Goal: Contribute content: Add original content to the website for others to see

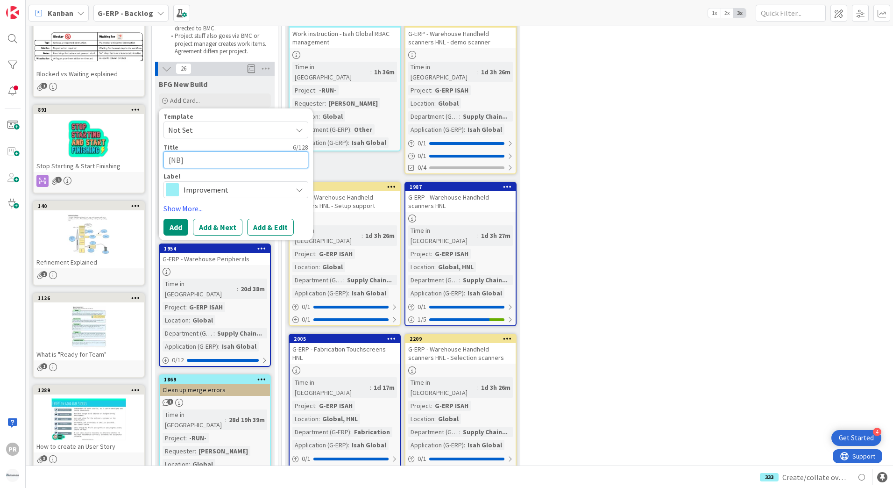
type textarea "[NB] -"
type textarea "x"
type textarea "[NB] -"
type textarea "x"
type textarea "[NB] -"
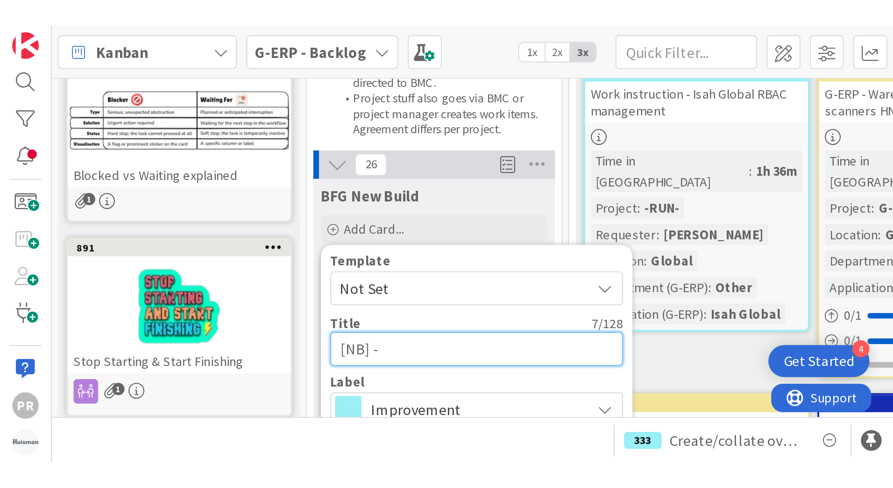
scroll to position [93, 0]
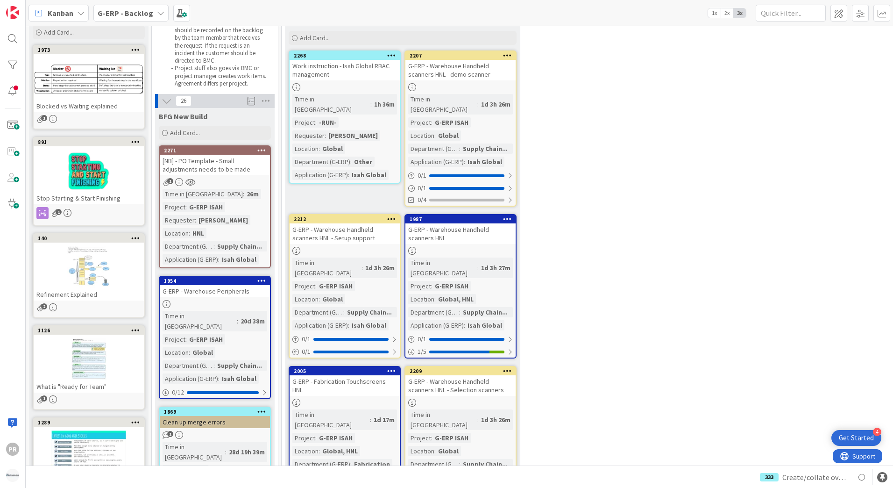
scroll to position [47, 0]
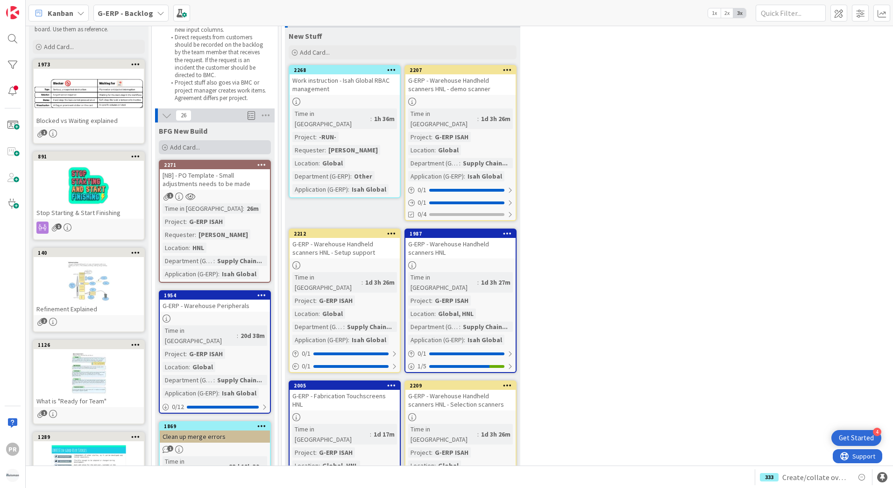
click at [197, 148] on span "Add Card..." at bounding box center [185, 147] width 30 height 8
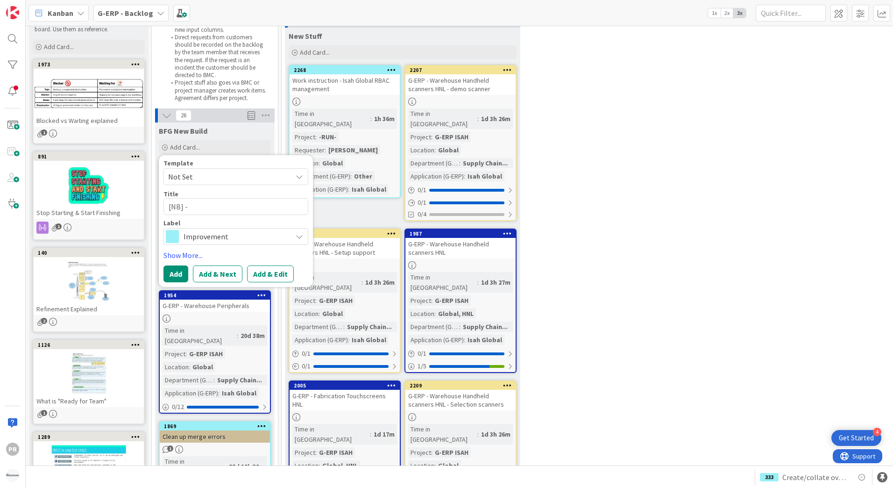
click at [212, 233] on span "Improvement" at bounding box center [236, 236] width 104 height 13
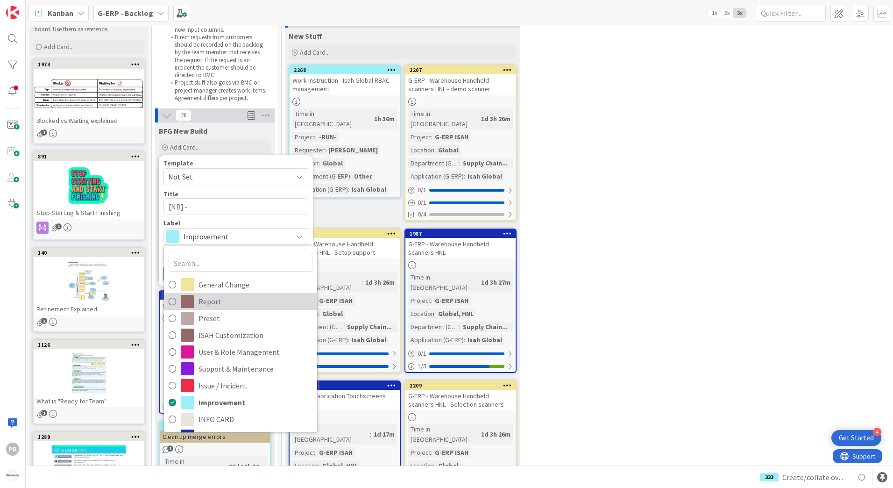
click at [225, 306] on span "Report" at bounding box center [255, 301] width 114 height 14
type textarea "x"
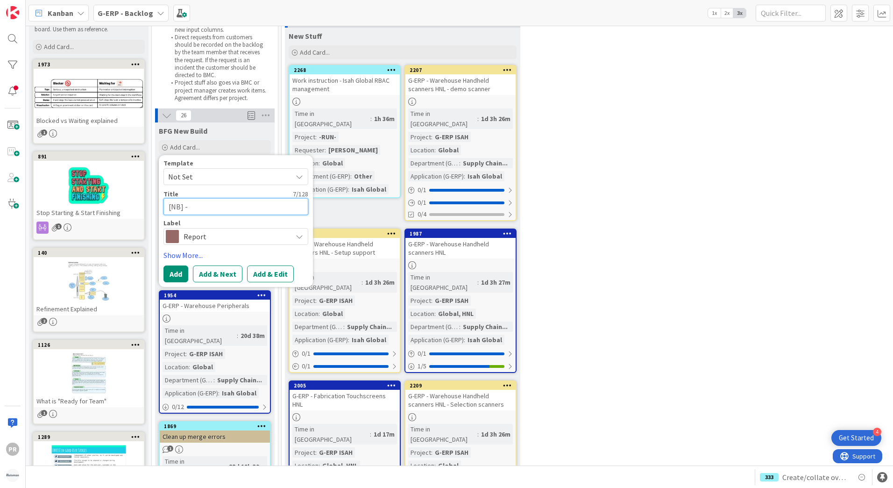
click at [207, 207] on textarea "[NB] -" at bounding box center [235, 206] width 145 height 17
type textarea "[NB] - F"
type textarea "x"
type textarea "[NB] - Fr"
type textarea "x"
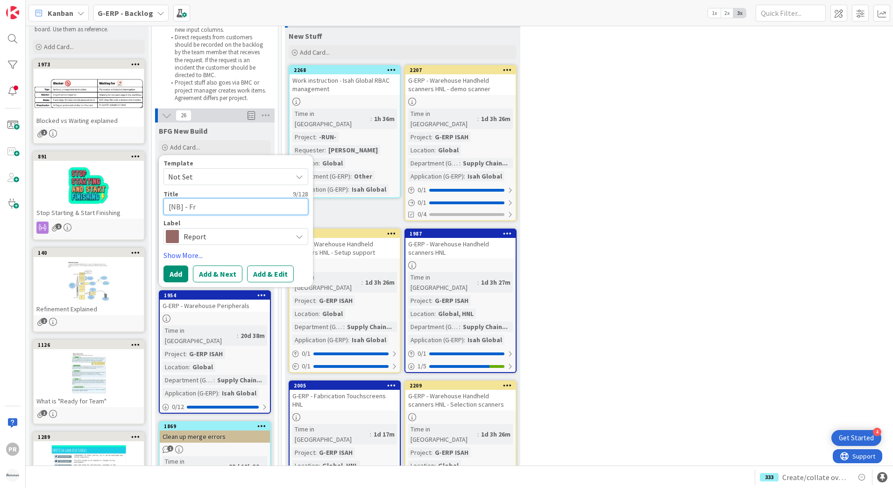
type textarea "[NB] - Fra"
type textarea "x"
type textarea "[NB] - Fram"
type textarea "x"
type textarea "[NB] - Frame"
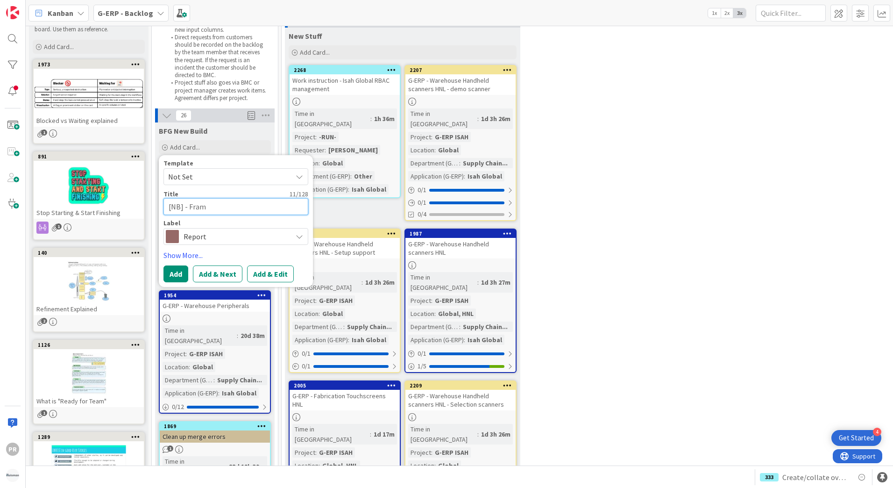
type textarea "x"
type textarea "[NB] - Frame"
type textarea "x"
type textarea "[NB] - Frame A"
type textarea "x"
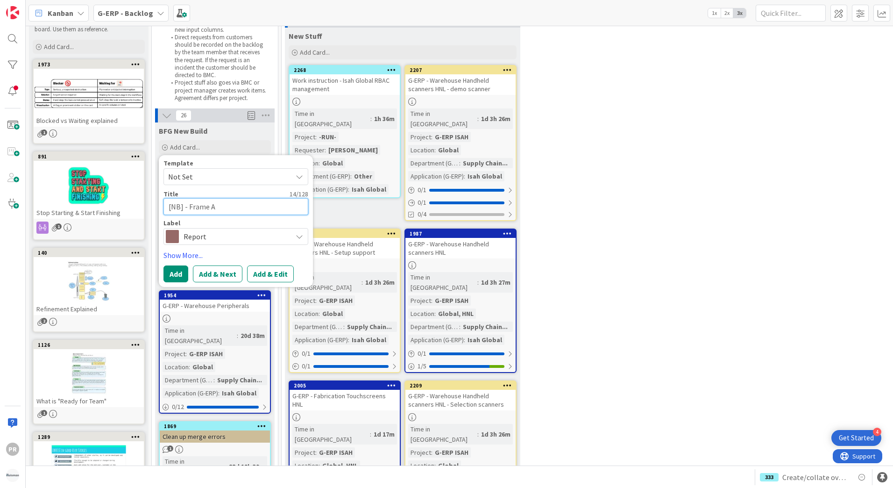
type textarea "[NB] - Frame Ag"
type textarea "x"
type textarea "[NB] - Frame Agr"
type textarea "x"
type textarea "[NB] - Frame Agre"
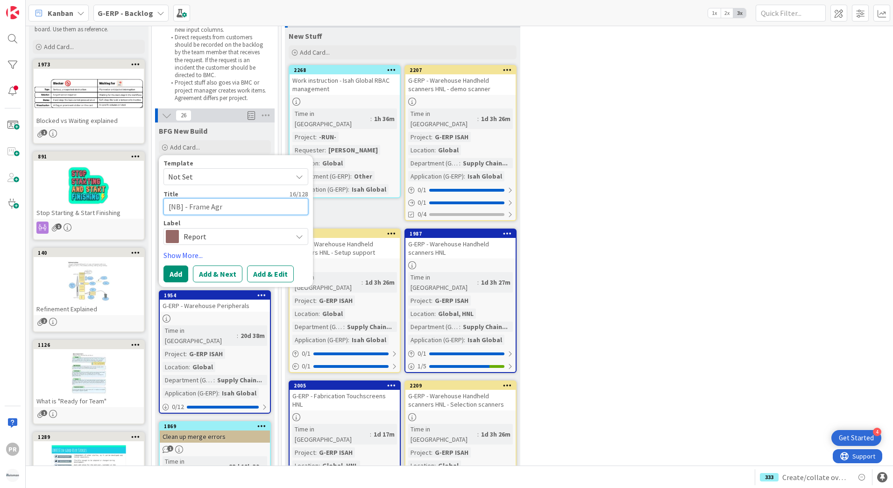
type textarea "x"
type textarea "[NB] - Frame Agree"
type textarea "x"
type textarea "[NB] - Frame Agreem"
type textarea "x"
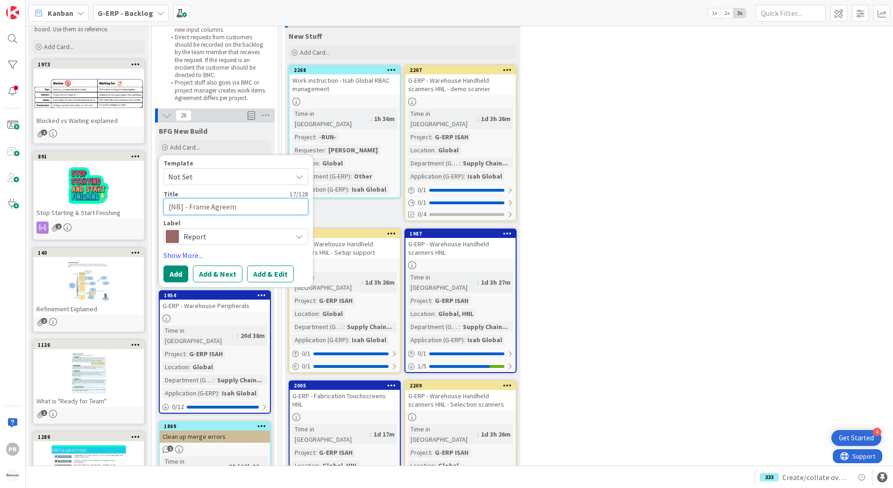
type textarea "[NB] - Frame Agreeme"
type textarea "x"
type textarea "[NB] - Frame Agreemen"
type textarea "x"
type textarea "[NB] - Frame Agreement"
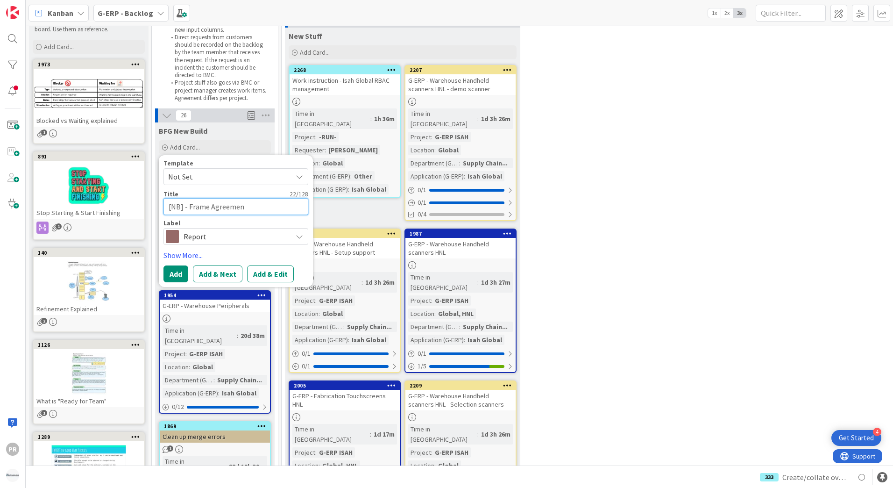
type textarea "x"
type textarea "[NB] - Frame Agreements"
type textarea "x"
type textarea "[NB] - Frame Agreements"
type textarea "x"
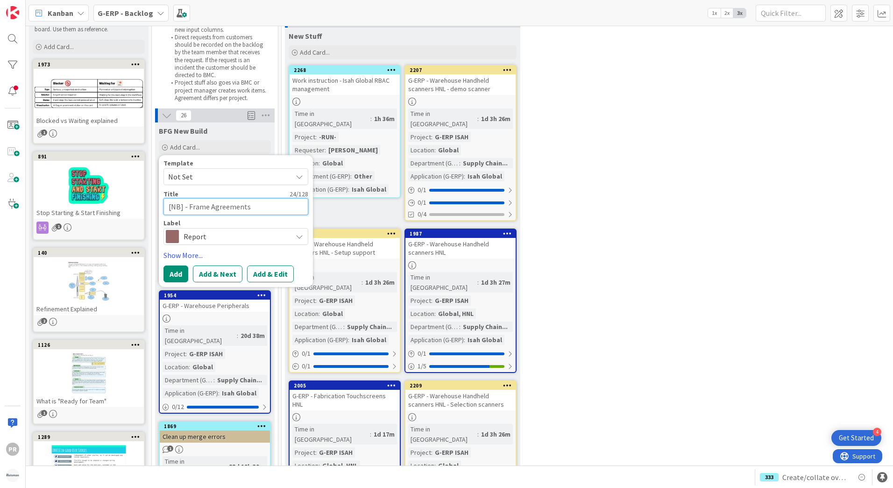
type textarea "[NB] - Frame Agreements a"
type textarea "x"
type textarea "[NB] - Frame Agreements au"
type textarea "x"
type textarea "[NB] - Frame Agreements aud"
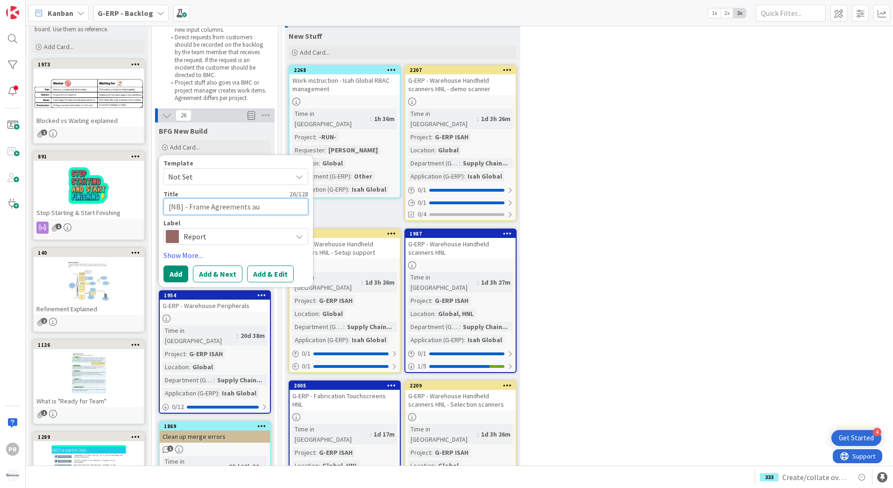
type textarea "x"
type textarea "[NB] - Frame Agreements au"
type textarea "x"
type textarea "[NB] - Frame Agreements aut"
type textarea "x"
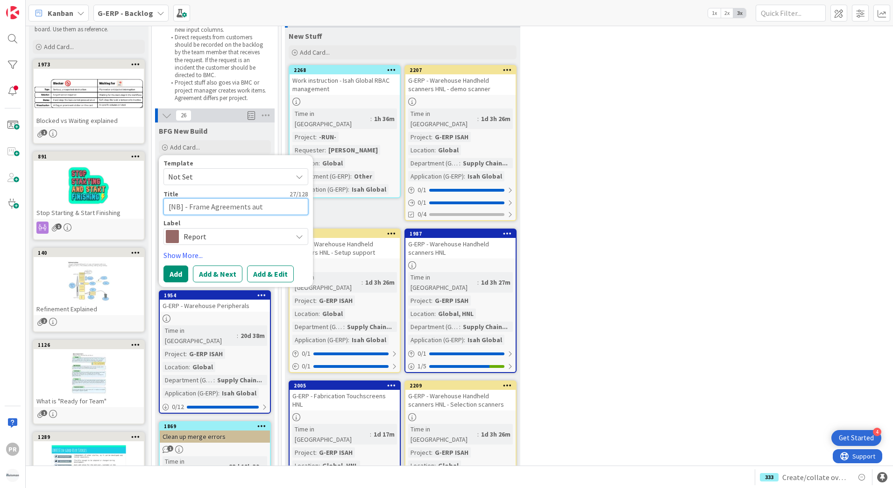
type textarea "[NB] - Frame Agreements auto"
type textarea "x"
type textarea "[NB] - Frame Agreements autom"
type textarea "x"
type textarea "[NB] - Frame Agreements automa"
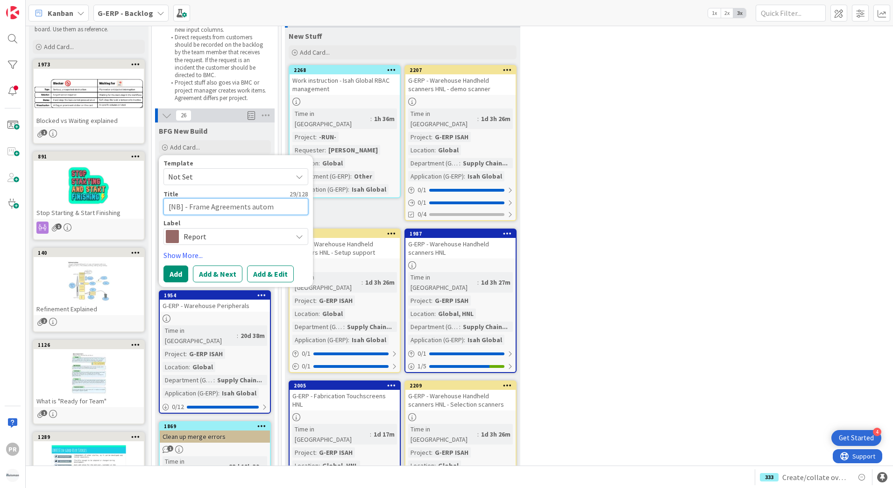
type textarea "x"
type textarea "[NB] - Frame Agreements automat"
type textarea "x"
type textarea "[NB] - Frame Agreements automati"
type textarea "x"
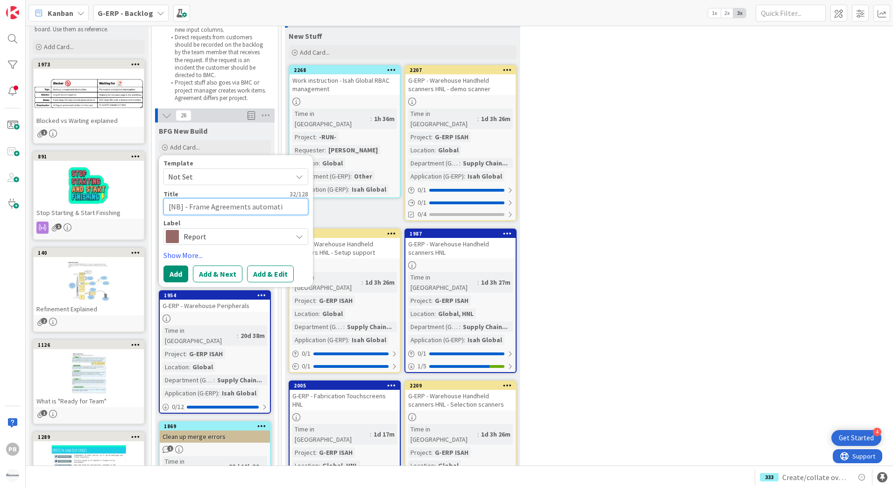
type textarea "[NB] - Frame Agreements automatic"
type textarea "x"
type textarea "[NB] - Frame Agreements automatica"
type textarea "x"
type textarea "[NB] - Frame Agreements automatical"
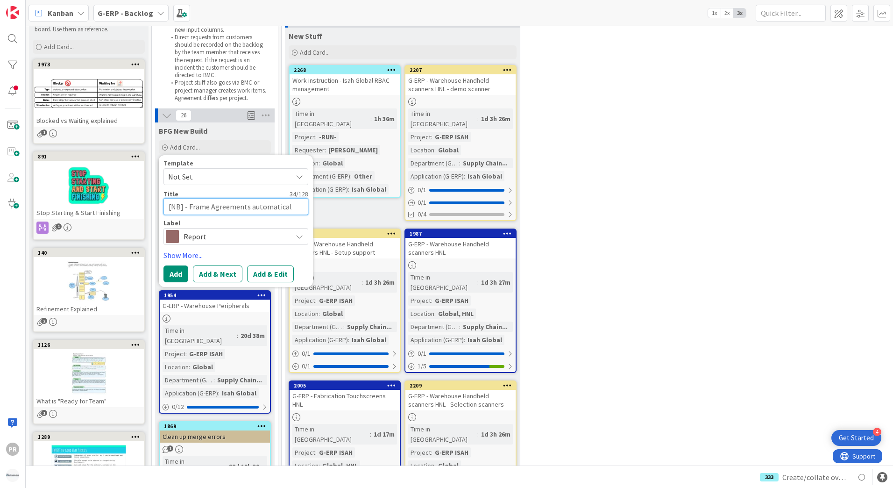
type textarea "x"
type textarea "[NB] - Frame Agreements automaticall"
type textarea "x"
type textarea "[NB] - Frame Agreements automatically"
type textarea "x"
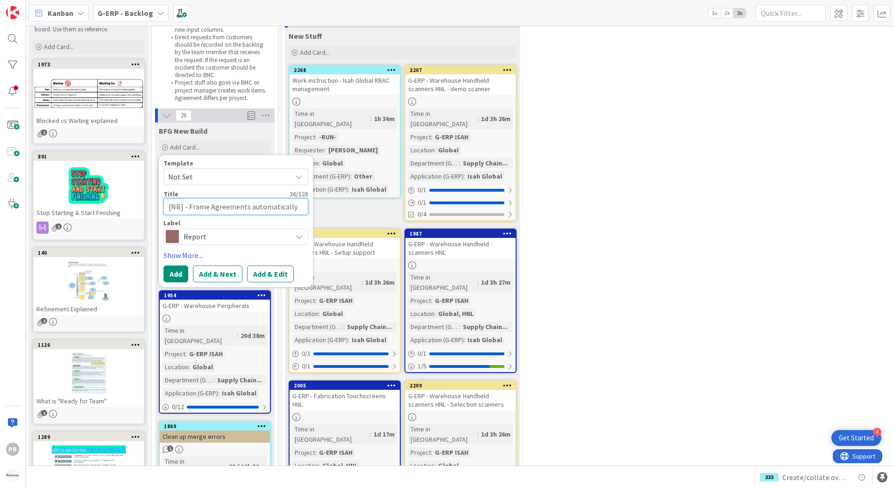
type textarea "[NB] - Frame Agreements automatically"
type textarea "x"
type textarea "[NB] - Frame Agreements automatically a"
type textarea "x"
type textarea "[NB] - Frame Agreements automatically ad"
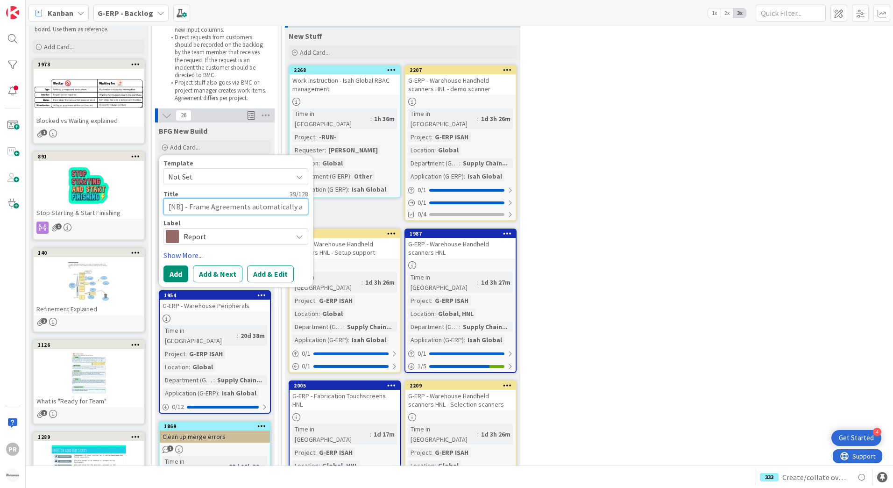
type textarea "x"
type textarea "[NB] - Frame Agreements automatically add"
type textarea "x"
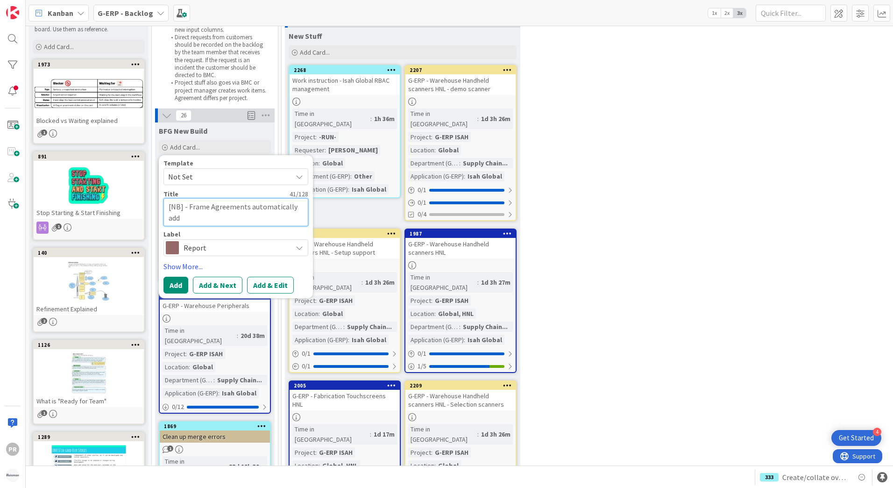
type textarea "[NB] - Frame Agreements automatically ad"
type textarea "x"
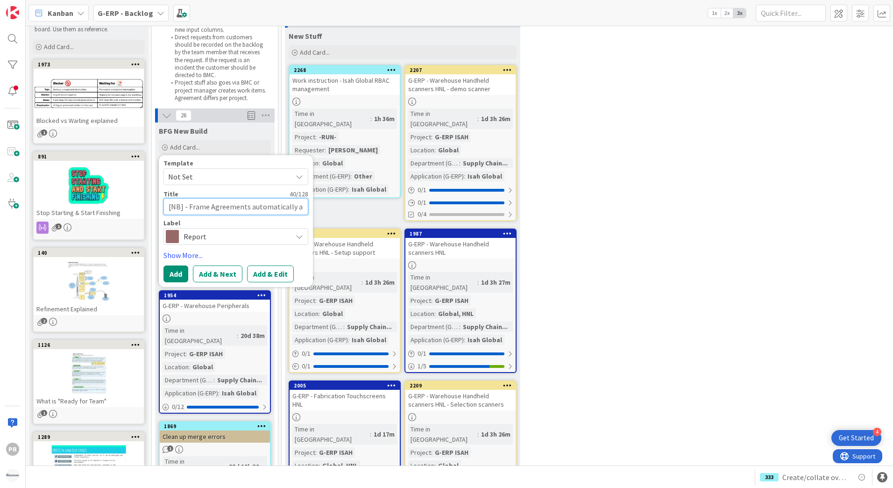
type textarea "[NB] - Frame Agreements automatically"
type textarea "x"
type textarea "[NB] - Frame Agreements automaticall"
type textarea "x"
type textarea "[NB] - Frame Agreements automatical"
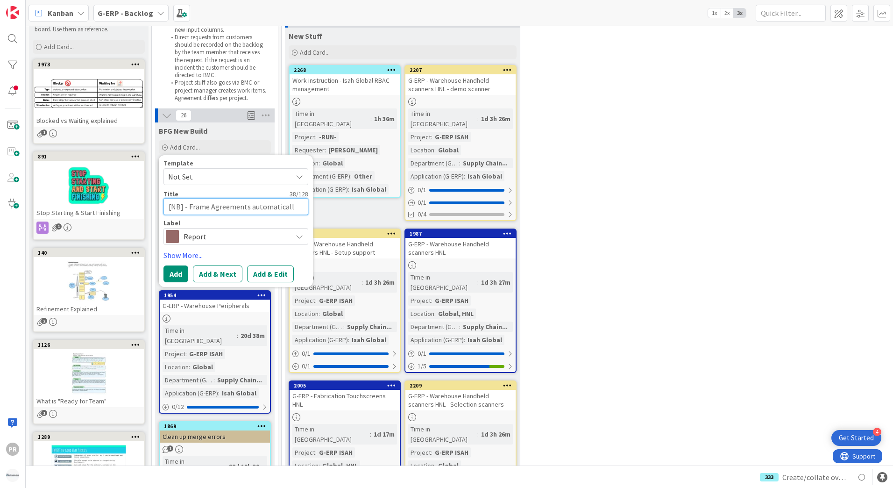
type textarea "x"
type textarea "[NB] - Frame Agreements automatica"
type textarea "x"
type textarea "[NB] - Frame Agreements automatic"
type textarea "x"
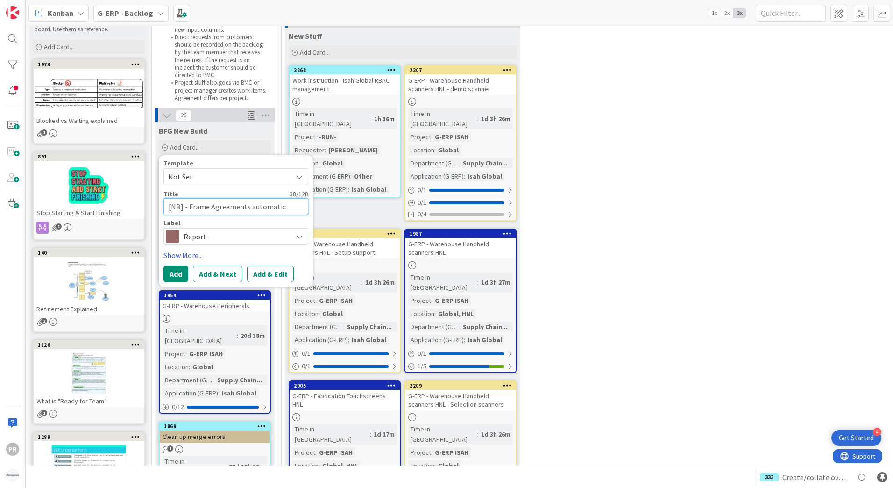
type textarea "[NB] - Frame Agreements automati"
type textarea "x"
type textarea "[NB] - Frame Agreements automat"
type textarea "x"
type textarea "[NB] - Frame Agreements autom"
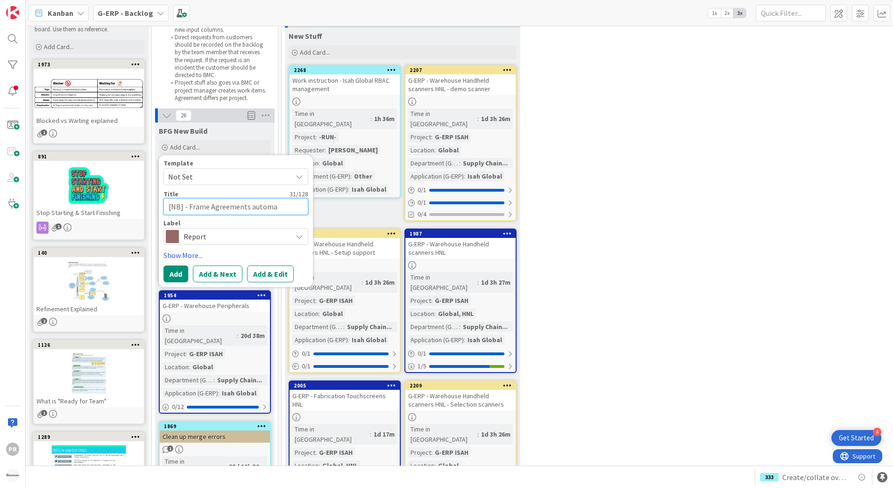
type textarea "x"
type textarea "[NB] - Frame Agreements auto"
type textarea "x"
type textarea "[NB] - Frame Agreements aut"
type textarea "x"
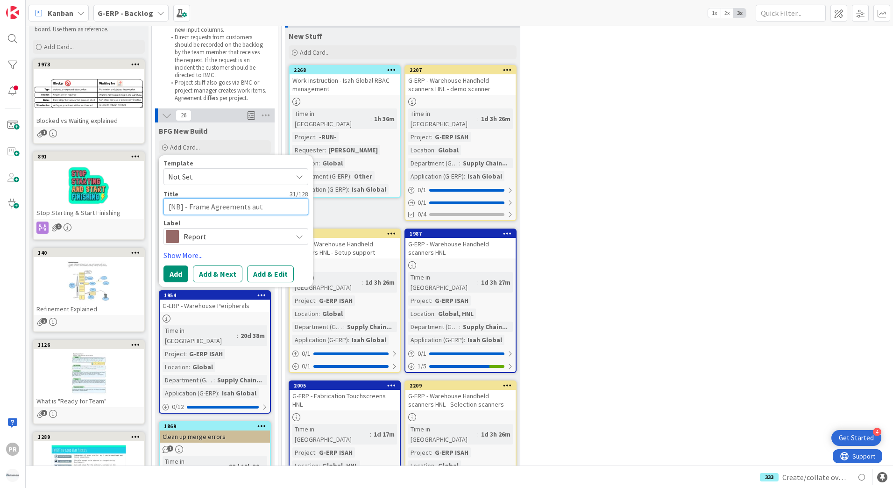
type textarea "[NB] - Frame Agreements au"
type textarea "x"
type textarea "[NB] - Frame Agreements a"
type textarea "x"
type textarea "[NB] - Frame Agreements"
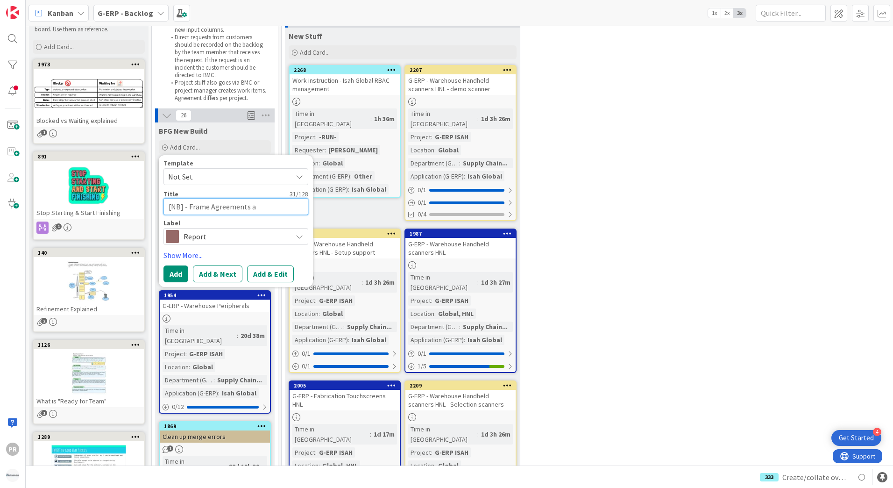
type textarea "x"
type textarea "[NB] - Frame Agreements"
type textarea "x"
type textarea "[NB] - Frame Agreement"
type textarea "x"
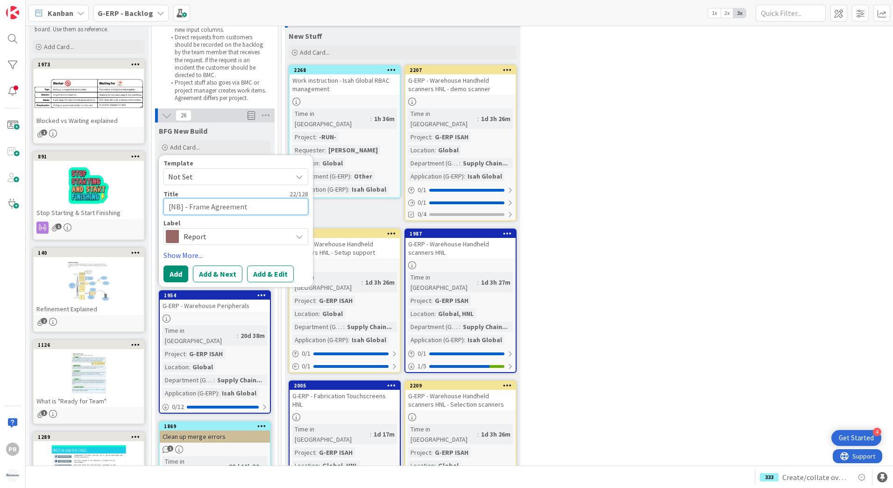
type textarea "[NB] - Frame Agreements"
type textarea "x"
type textarea "[NB] - AFrame Agreements"
type textarea "x"
type textarea "[NB] - AuFrame Agreements"
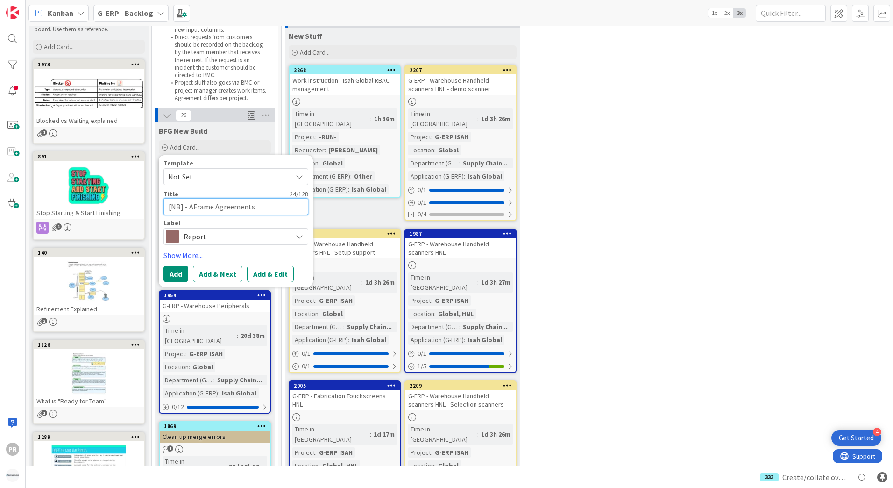
type textarea "x"
type textarea "[NB] - AutFrame Agreements"
type textarea "x"
type textarea "[NB] - AutoFrame Agreements"
type textarea "x"
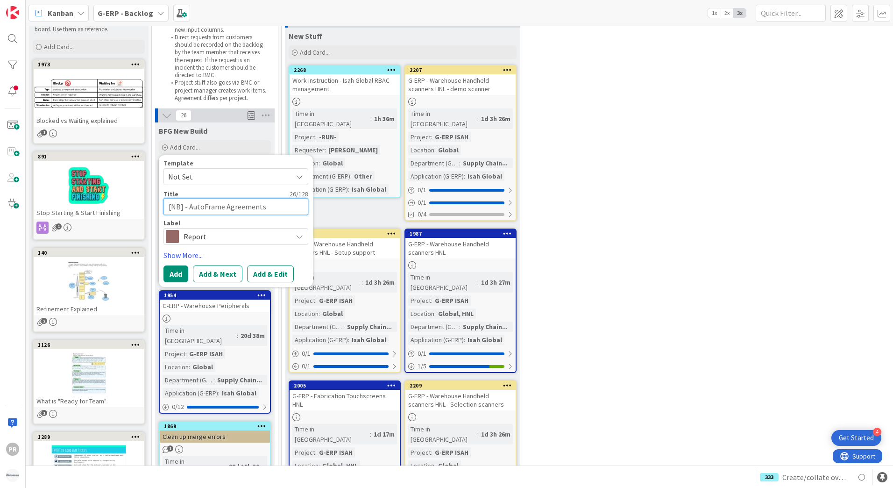
type textarea "[NB] - AutomFrame Agreements"
type textarea "x"
type textarea "[NB] - AutomaFrame Agreements"
type textarea "x"
type textarea "[NB] - AutomatFrame Agreements"
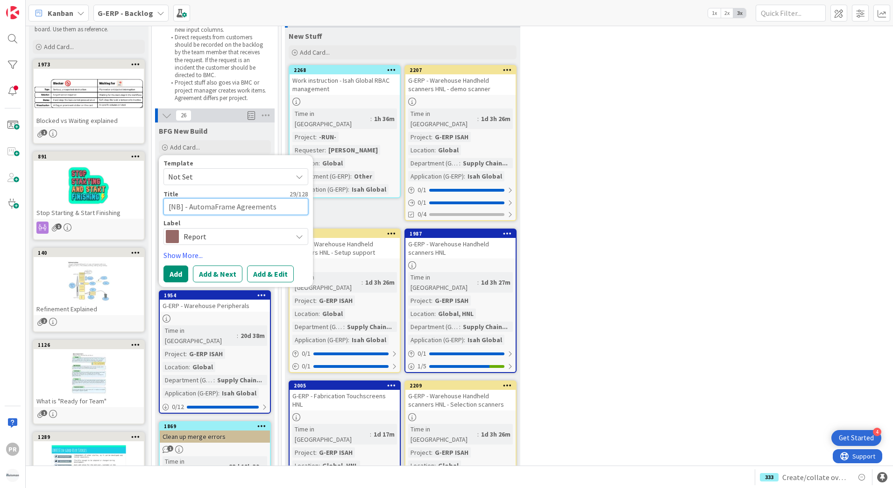
type textarea "x"
type textarea "[NB] - AutomatiFrame Agreements"
type textarea "x"
type textarea "[NB] - AutomaticFrame Agreements"
type textarea "x"
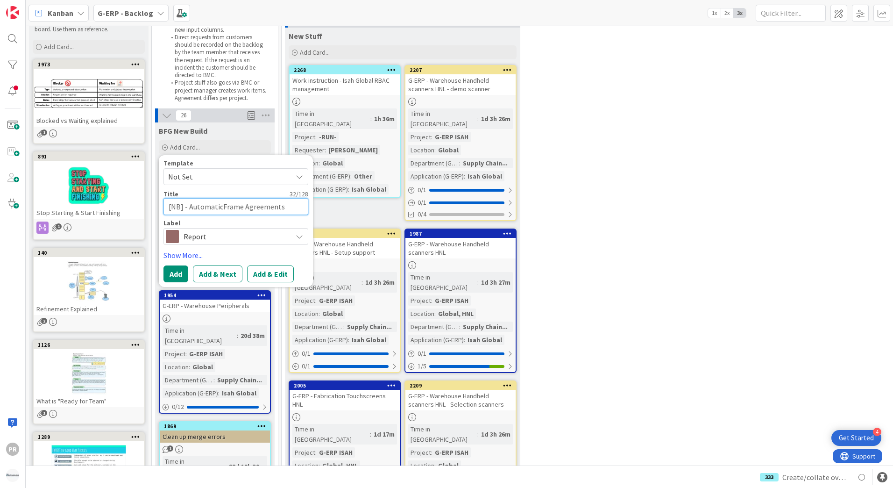
type textarea "[NB] - AutomaticaFrame Agreements"
type textarea "x"
type textarea "[NB] - AutomaticalFrame Agreements"
type textarea "x"
type textarea "[NB] - AutomaticallFrame Agreements"
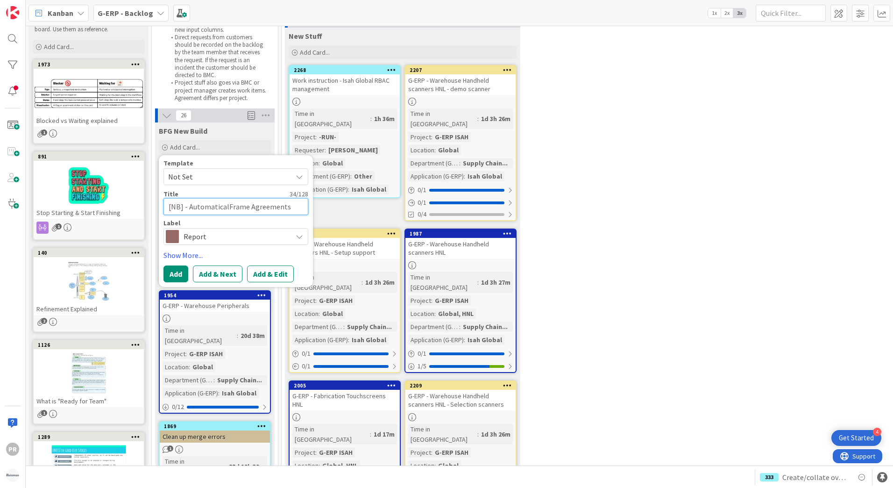
type textarea "x"
type textarea "[NB] - AutomaticallyFrame Agreements"
type textarea "x"
type textarea "[NB] - Automatically Frame Agreements"
type textarea "x"
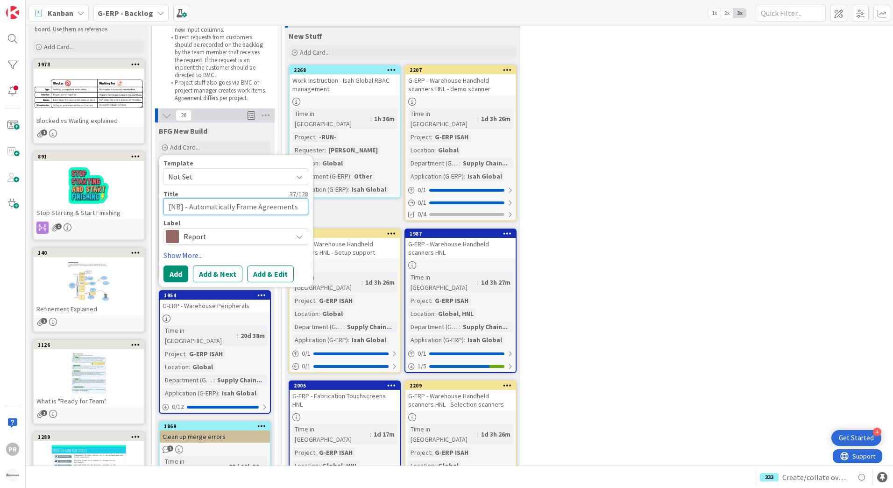
type textarea "[NB] - Automatically aFrame Agreements"
type textarea "x"
type textarea "[NB] - Automatically adFrame Agreements"
type textarea "x"
type textarea "[NB] - Automatically addFrame Agreements"
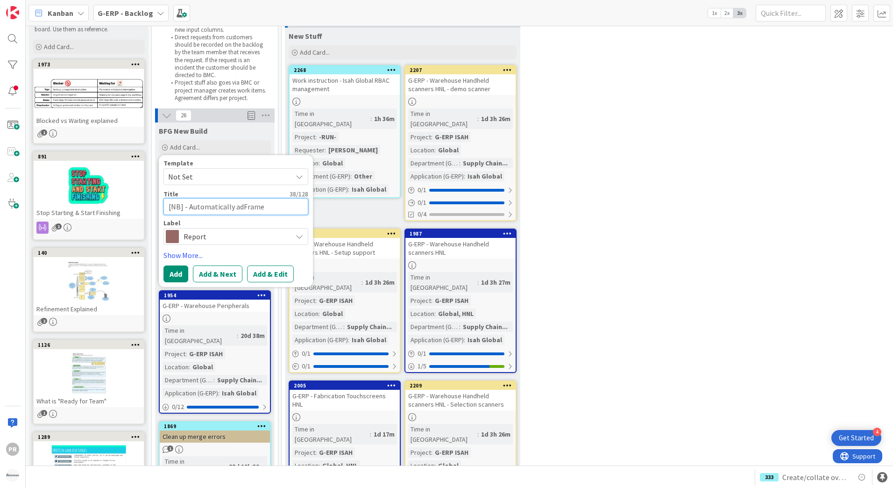
type textarea "x"
type textarea "[NB] - Automatically add Frame Agreements"
type textarea "x"
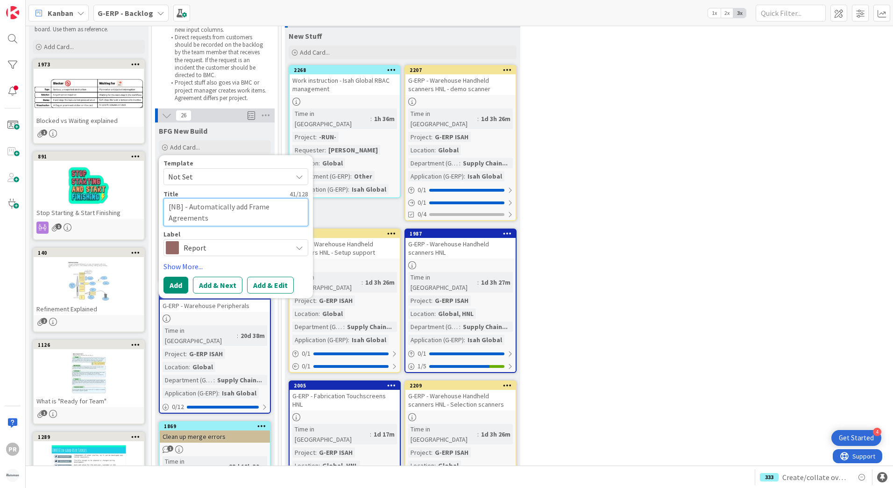
type textarea "[NB] - Automatically add Frame Agreements"
type textarea "x"
type textarea "[NB] - Automatically add Frame Agreements t"
type textarea "x"
type textarea "[NB] - Automatically add Frame Agreements to"
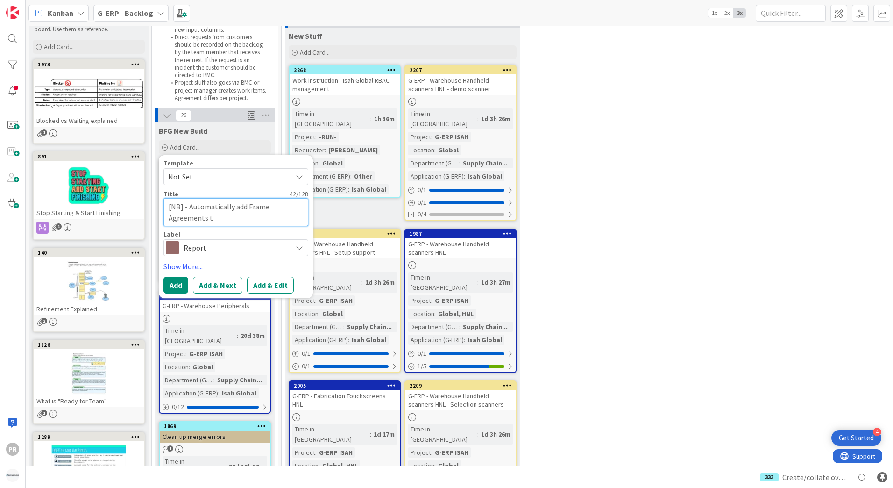
type textarea "x"
type textarea "[NB] - Automatically add Frame Agreements to"
type textarea "x"
type textarea "[NB] - Automatically add Frame Agreements to P"
type textarea "x"
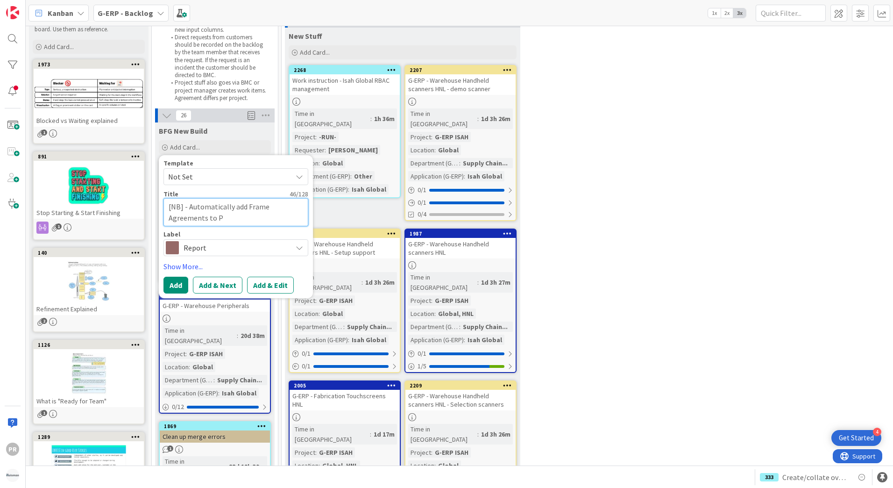
type textarea "[NB] - Automatically add Frame Agreements to PO"
type textarea "x"
type textarea "[NB] - Automatically add Frame Agreements to PO"
type textarea "x"
type textarea "[NB] - Automatically add Frame Agreements to PO t"
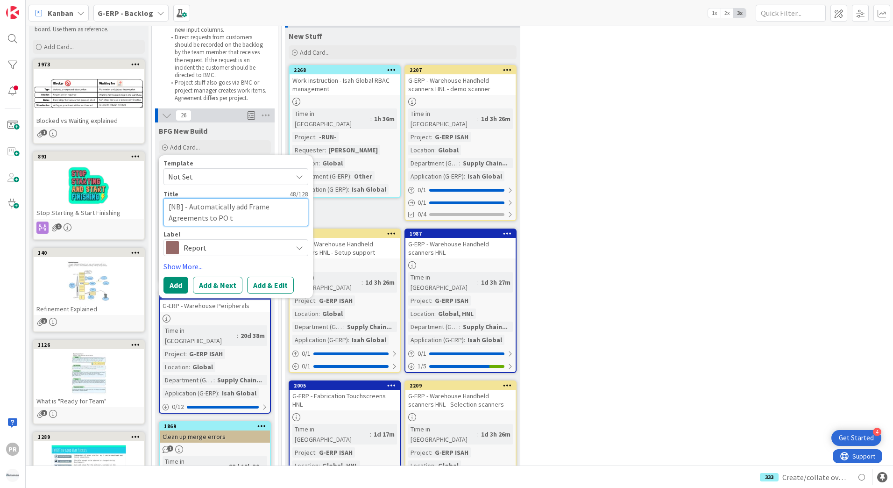
type textarea "x"
type textarea "[NB] - Automatically add Frame Agreements to PO te"
type textarea "x"
type textarea "[NB] - Automatically add Frame Agreements to PO tex"
type textarea "x"
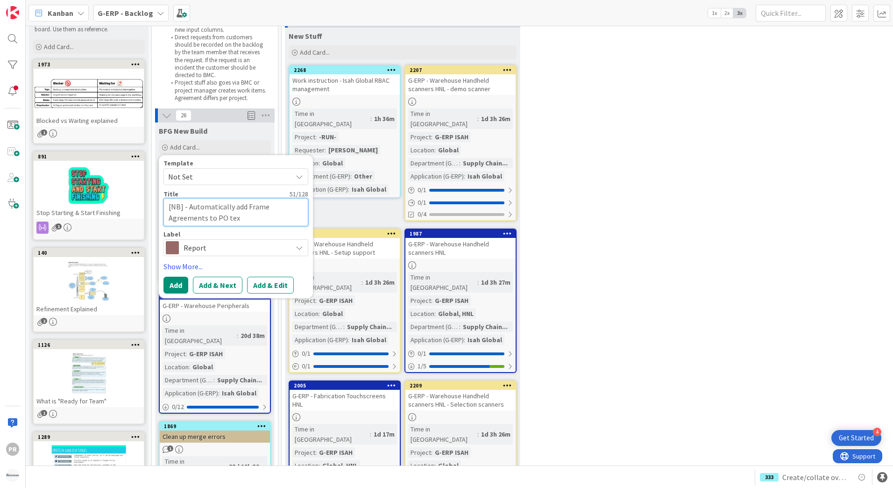
type textarea "[NB] - Automatically add Frame Agreements to PO text"
type textarea "x"
type textarea "[NB] - Automatically add Frame Agreements to PO text,"
type textarea "x"
type textarea "[NB] - Automatically add Frame Agreements to PO text,"
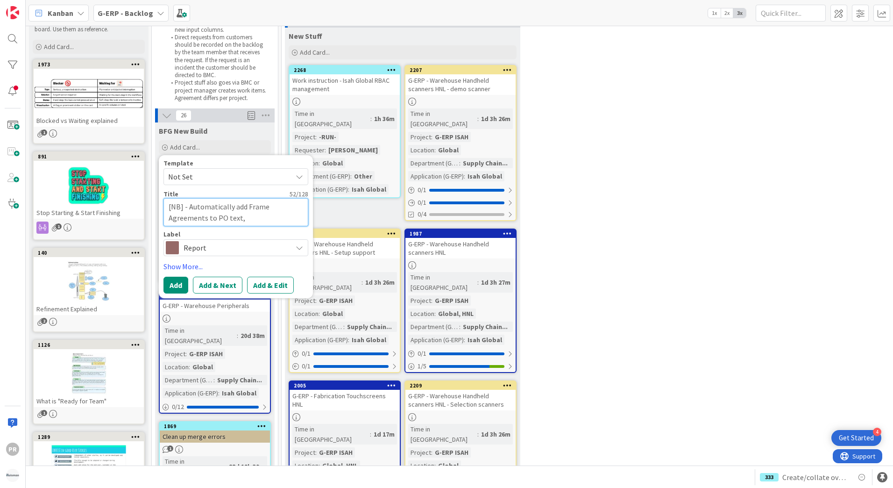
type textarea "x"
type textarea "[NB] - Automatically add Frame Agreements to PO text, s"
type textarea "x"
type textarea "[NB] - Automatically add Frame Agreements to PO text, si"
type textarea "x"
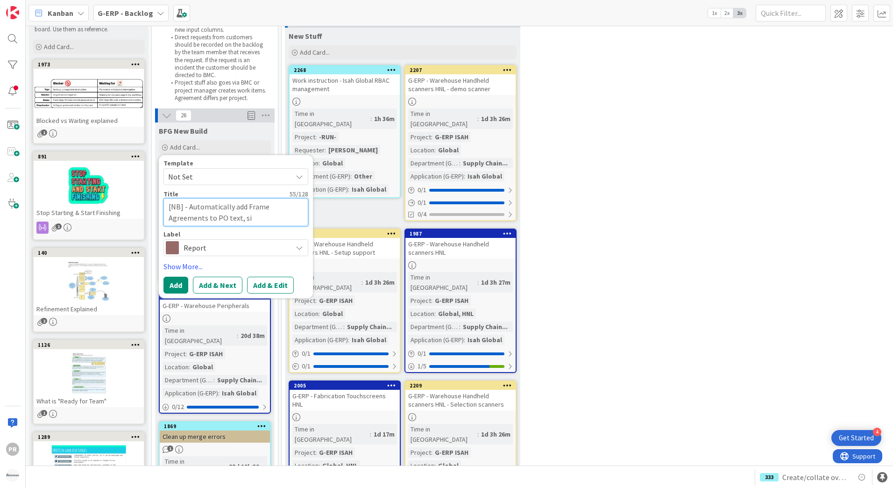
type textarea "[NB] - Automatically add Frame Agreements to PO text, sim"
type textarea "x"
type textarea "[NB] - Automatically add Frame Agreements to PO text, simi"
type textarea "x"
type textarea "[NB] - Automatically add Frame Agreements to PO text, simil"
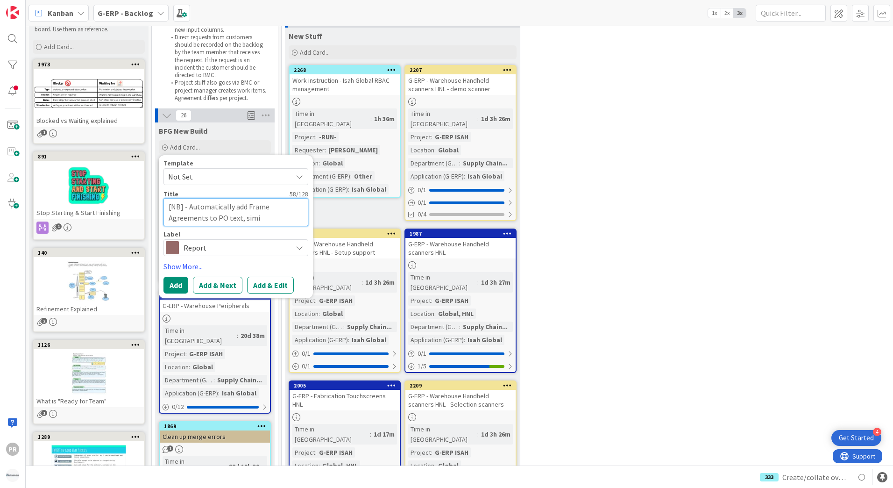
type textarea "x"
type textarea "[NB] - Automatically add Frame Agreements to PO text, [PERSON_NAME]"
type textarea "x"
type textarea "[NB] - Automatically add Frame Agreements to PO text, similar"
type textarea "x"
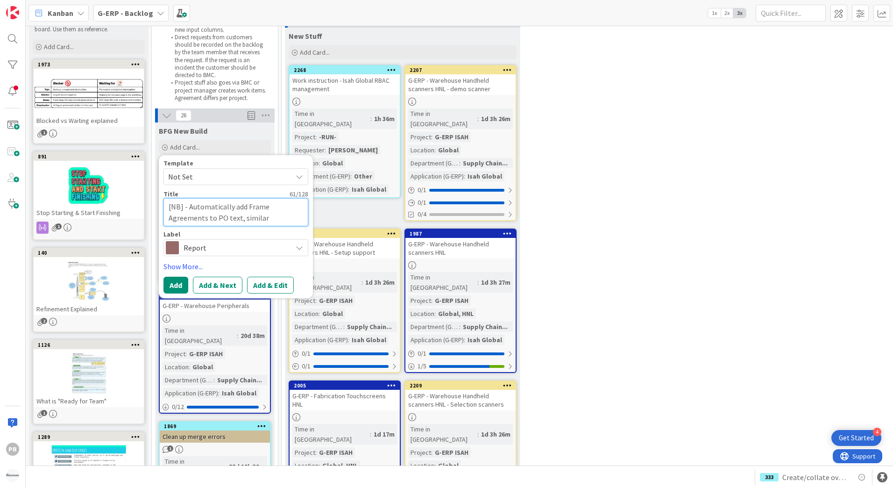
type textarea "[NB] - Automatically add Frame Agreements to PO text, similar"
type textarea "x"
type textarea "[NB] - Automatically add Frame Agreements to PO text, similar t"
type textarea "x"
type textarea "[NB] - Automatically add Frame Agreements to PO text, similar to"
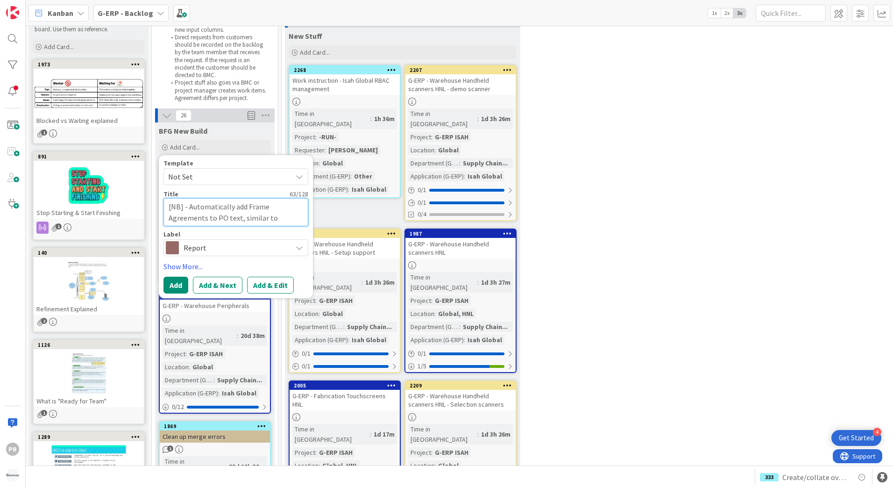
type textarea "x"
type textarea "[NB] - Automatically add Frame Agreements to PO text, similar to"
type textarea "x"
type textarea "[NB] - Automatically add Frame Agreements to PO text, similar to I"
type textarea "x"
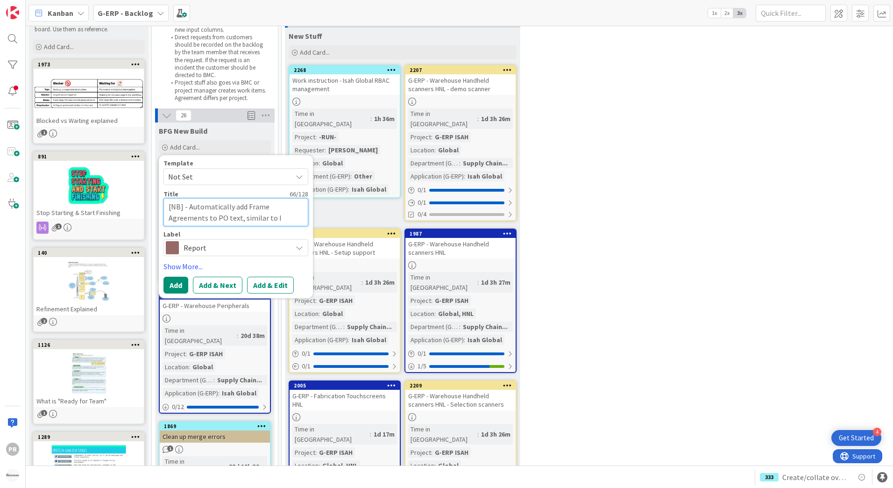
type textarea "[NB] - Automatically add Frame Agreements to PO text, similar to"
type textarea "x"
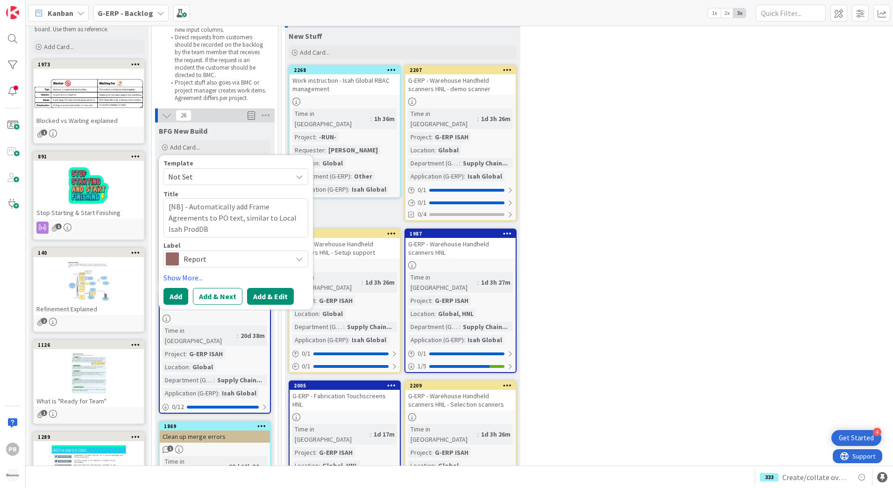
click at [264, 291] on button "Add & Edit" at bounding box center [270, 296] width 47 height 17
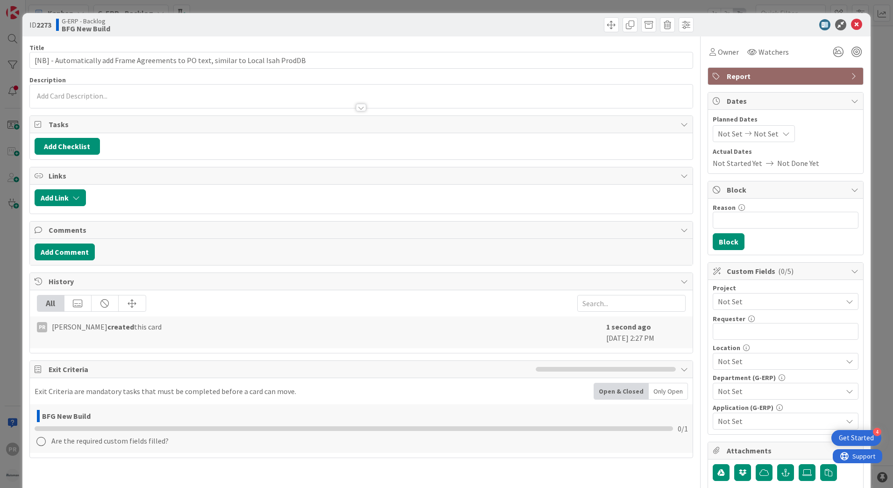
scroll to position [187, 0]
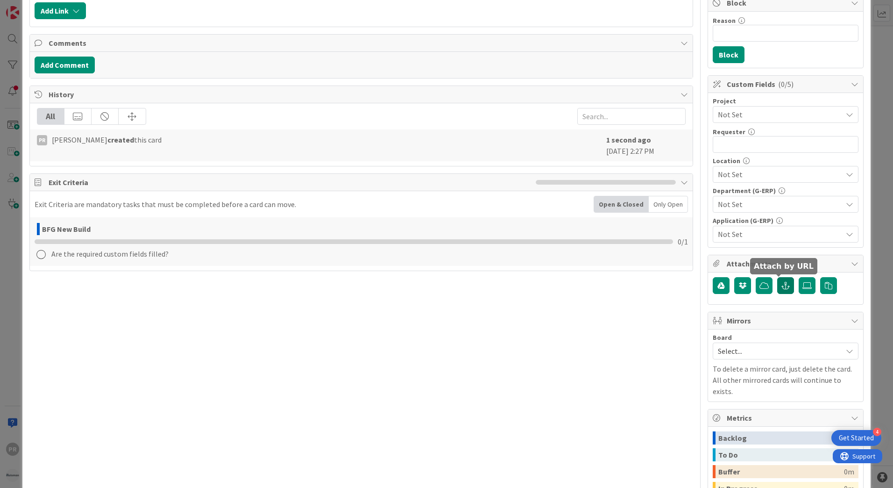
click at [781, 287] on icon "button" at bounding box center [785, 285] width 8 height 7
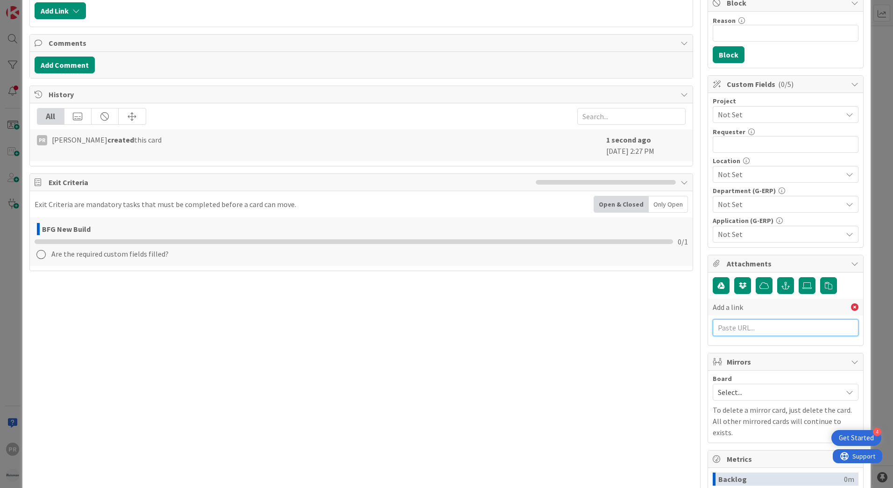
click at [746, 329] on input "text" at bounding box center [786, 327] width 146 height 17
paste input "[URL][PERSON_NAME][DOMAIN_NAME]"
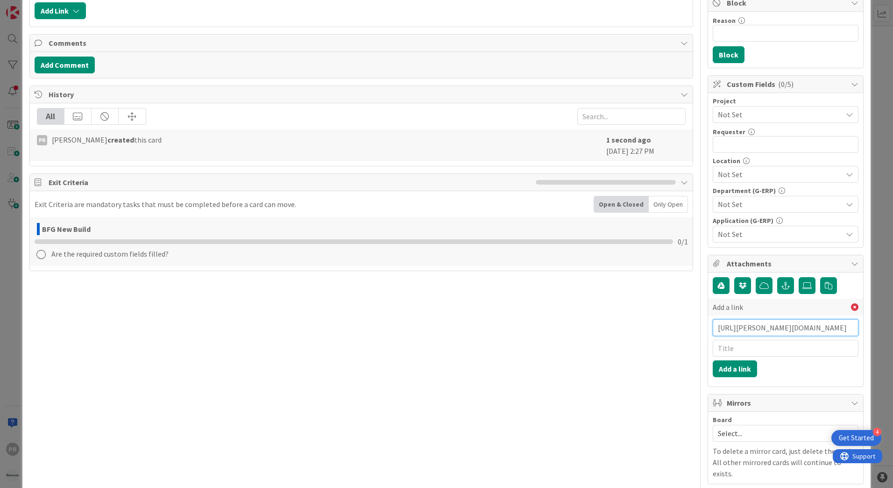
scroll to position [0, 197]
click at [739, 348] on input "text" at bounding box center [786, 348] width 146 height 17
click at [739, 369] on button "Add a link" at bounding box center [735, 368] width 44 height 17
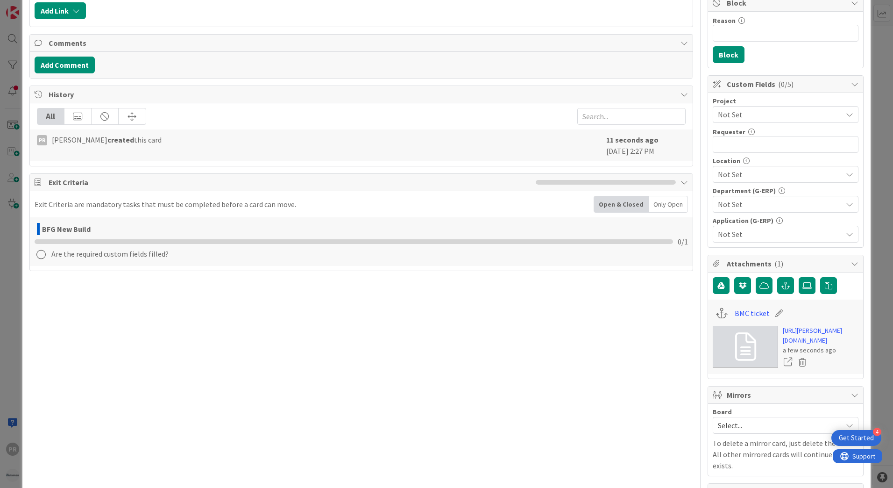
scroll to position [93, 0]
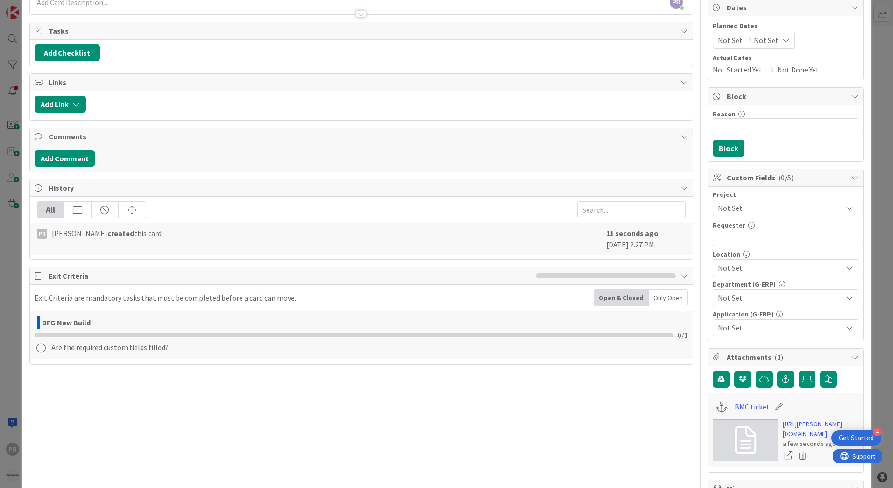
click at [732, 210] on span "Not Set" at bounding box center [778, 207] width 120 height 13
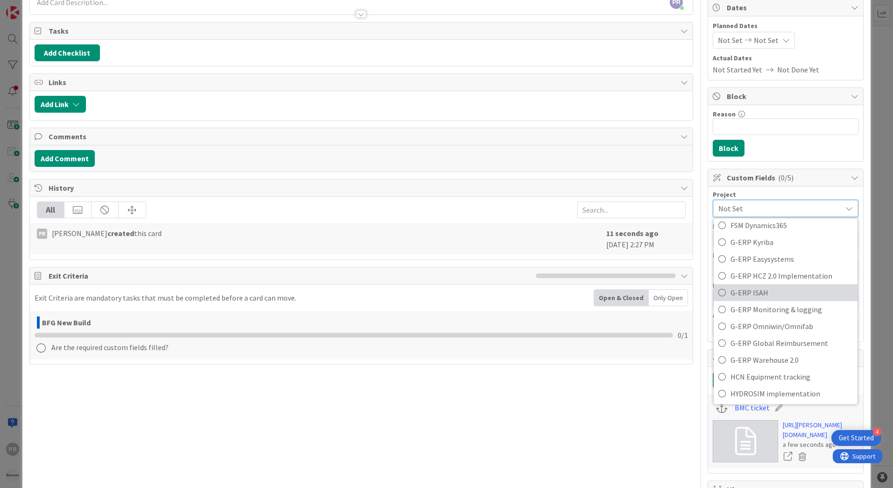
scroll to position [374, 0]
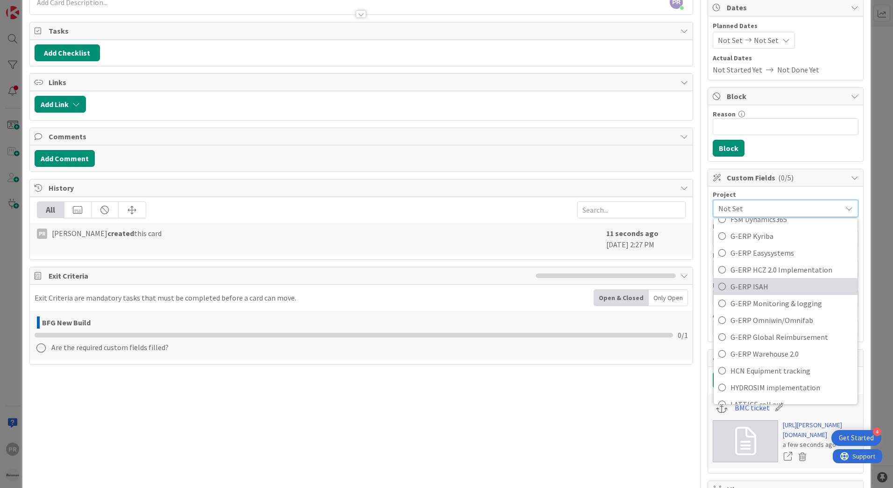
click at [744, 287] on span "G-ERP ISAH" at bounding box center [791, 286] width 122 height 14
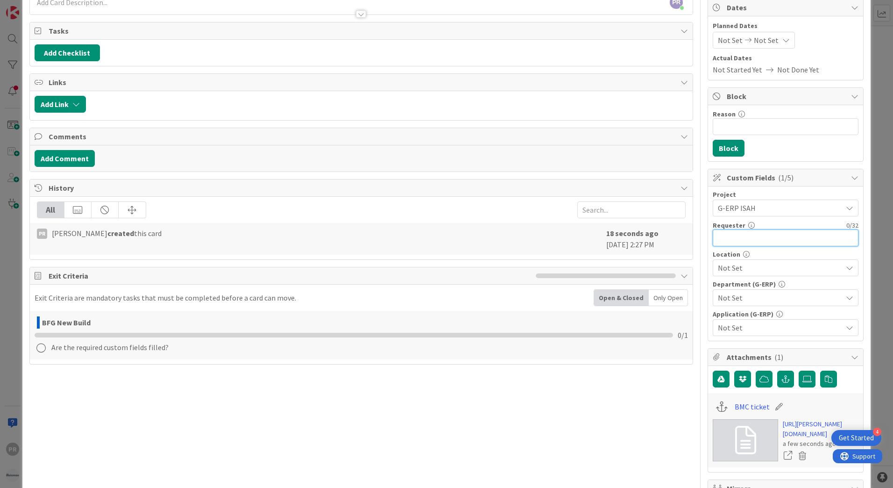
click at [753, 240] on input "text" at bounding box center [786, 237] width 146 height 17
click at [754, 263] on span "Not Set" at bounding box center [780, 267] width 124 height 11
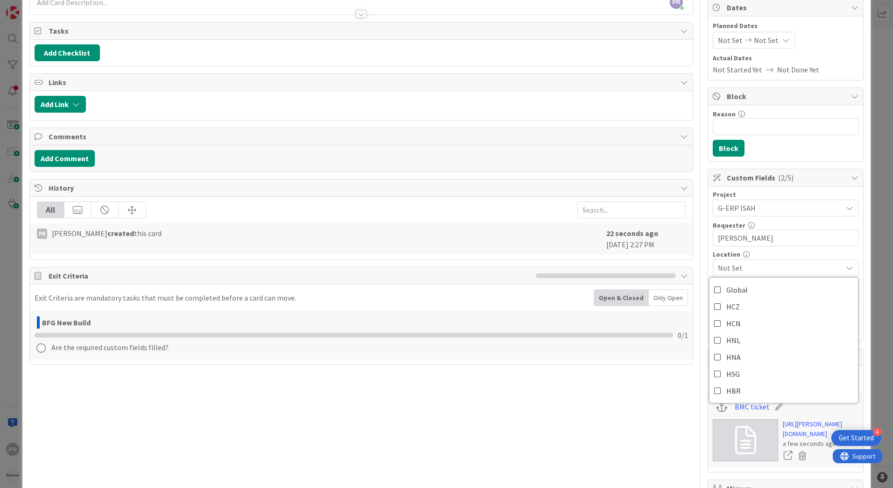
click at [709, 335] on div "Global HCZ HCN HNL HNA HSG HBR" at bounding box center [783, 340] width 149 height 126
click at [715, 338] on link "HNL" at bounding box center [783, 340] width 149 height 17
click at [770, 271] on span "HNL" at bounding box center [780, 267] width 124 height 11
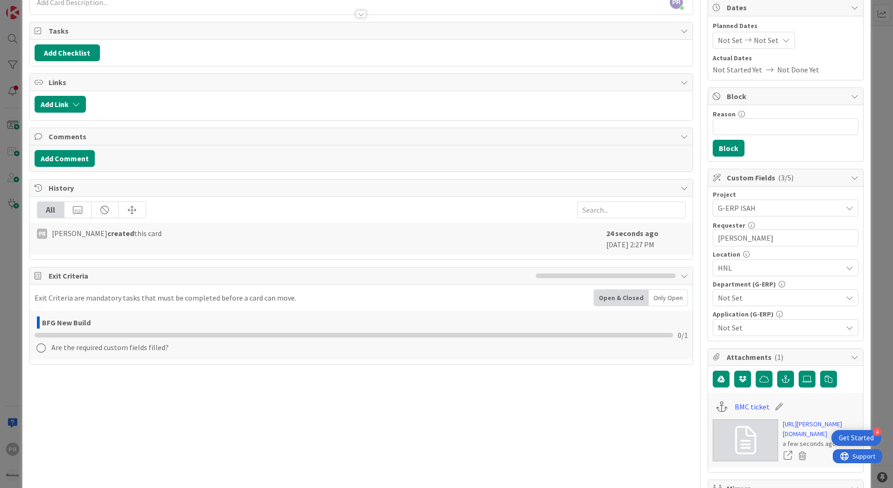
click at [767, 299] on span "Not Set" at bounding box center [780, 297] width 124 height 11
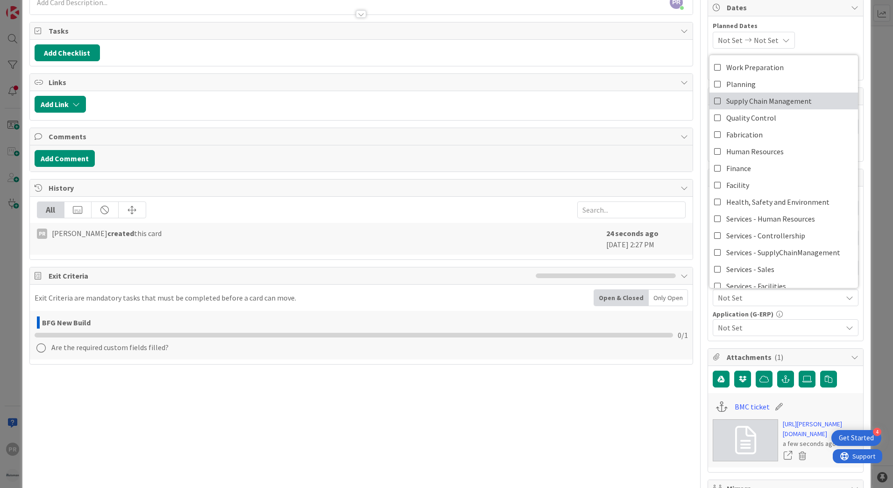
click at [752, 102] on span "Supply Chain Management" at bounding box center [768, 101] width 85 height 14
click at [774, 294] on span "Supply Chain Management" at bounding box center [780, 297] width 124 height 11
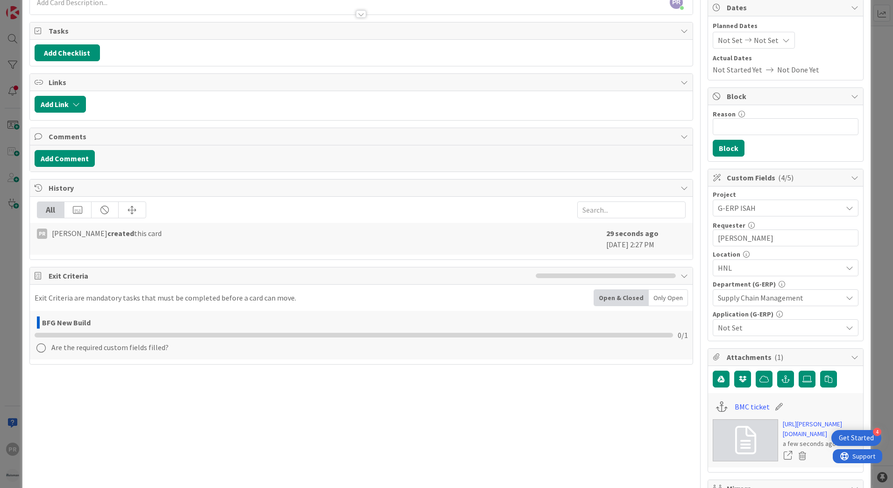
click at [772, 326] on span "Not Set" at bounding box center [780, 327] width 124 height 11
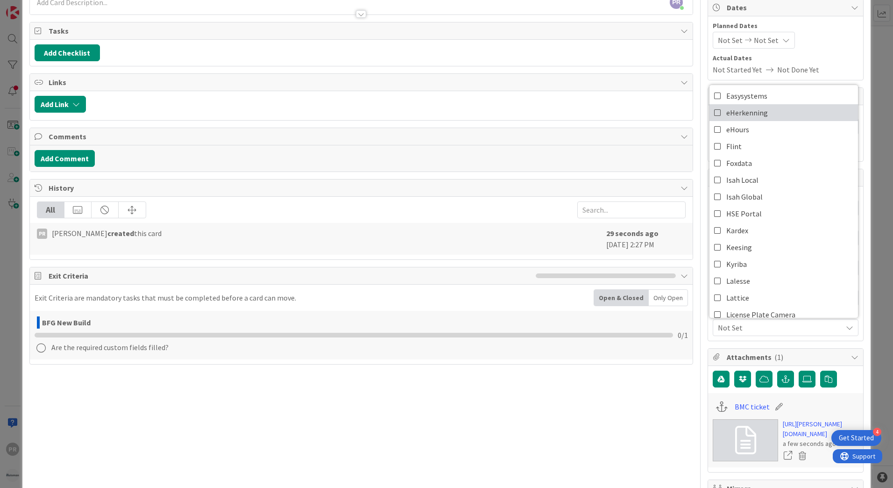
scroll to position [140, 0]
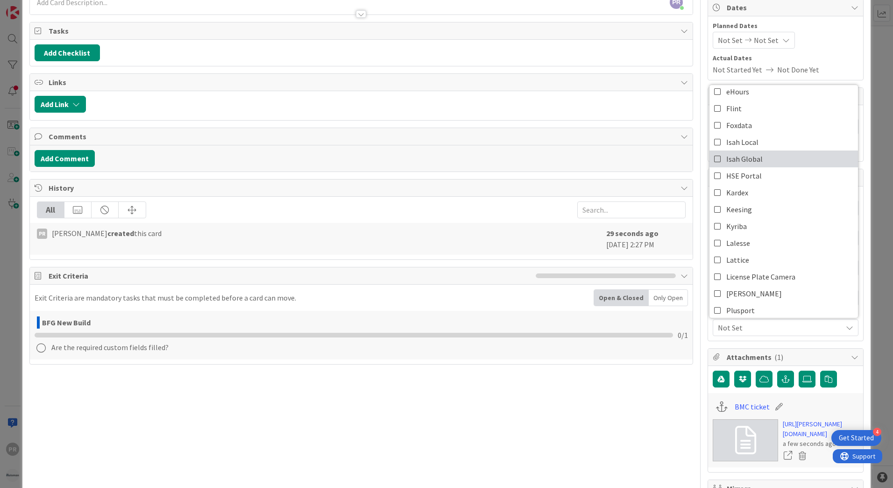
click at [714, 163] on icon at bounding box center [717, 159] width 7 height 14
click at [749, 330] on span "Isah Global" at bounding box center [780, 327] width 124 height 11
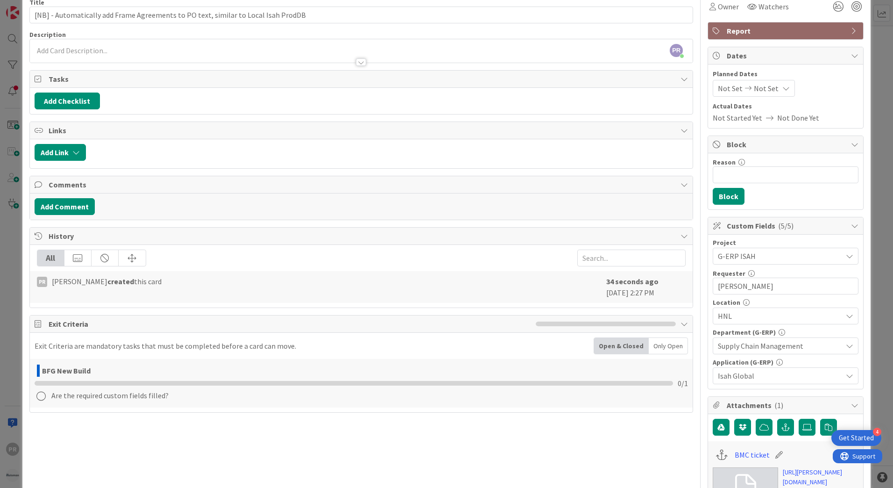
scroll to position [0, 0]
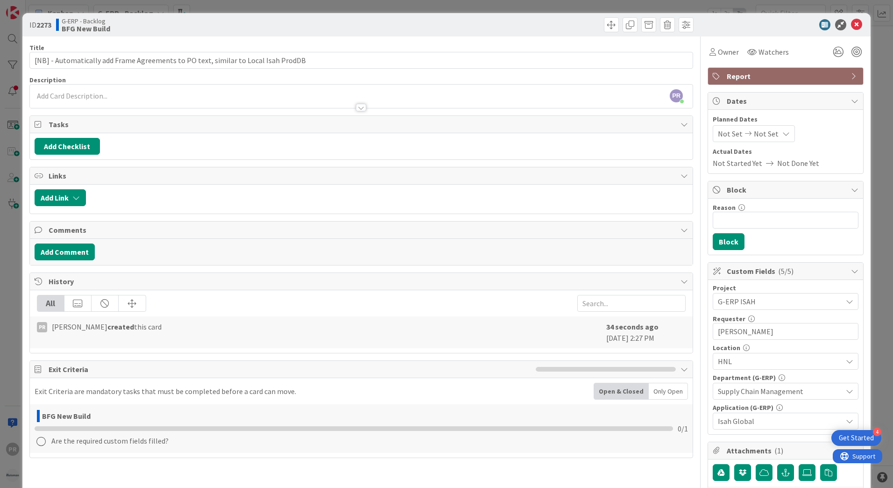
click at [136, 101] on div at bounding box center [361, 103] width 663 height 10
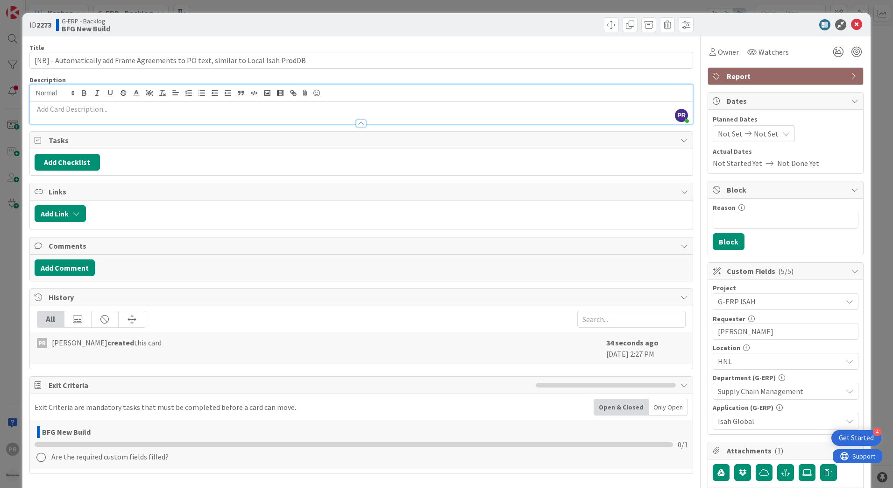
click at [140, 103] on div at bounding box center [361, 113] width 663 height 22
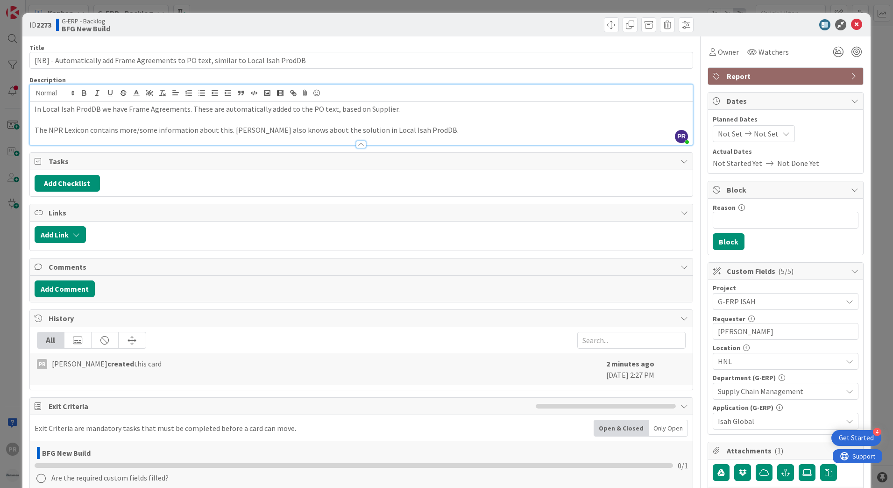
click at [428, 131] on p "The NPR Lexicon contains more/some information about this. [PERSON_NAME] also k…" at bounding box center [361, 130] width 653 height 11
click at [758, 51] on span "Watchers" at bounding box center [773, 51] width 30 height 11
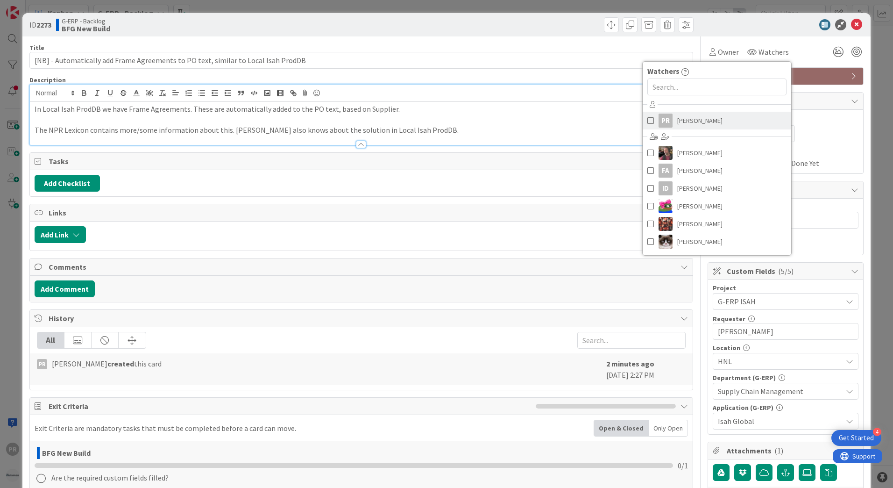
click at [690, 118] on span "[PERSON_NAME]" at bounding box center [699, 120] width 45 height 14
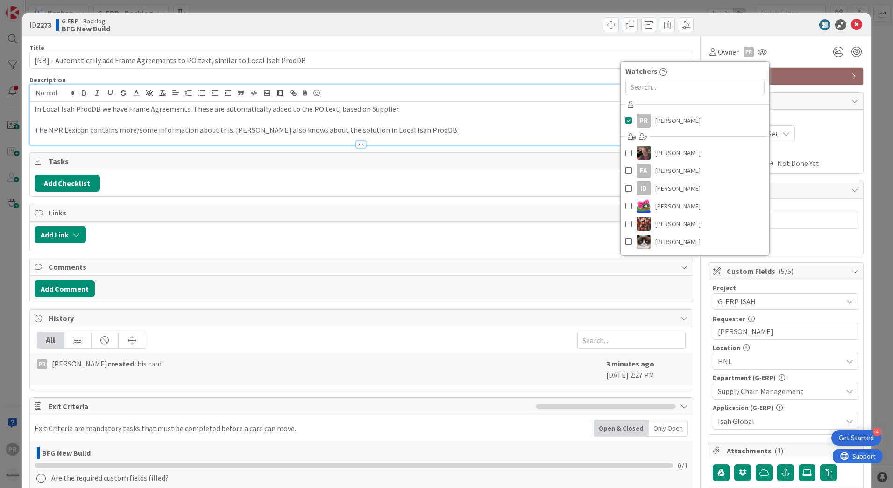
click at [724, 31] on div "ID 2273 G-ERP - Backlog BFG New Build" at bounding box center [446, 24] width 848 height 23
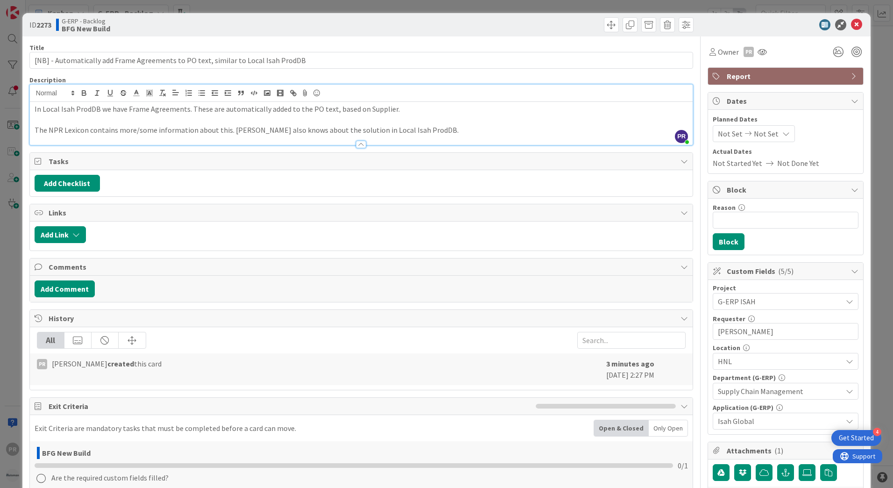
click at [514, 28] on div at bounding box center [529, 24] width 330 height 15
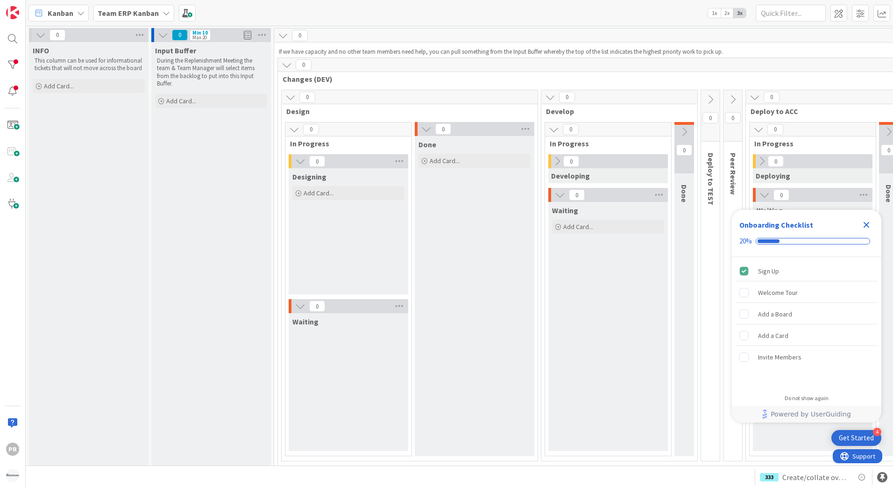
click at [144, 10] on b "Team ERP Kanban" at bounding box center [128, 12] width 61 height 9
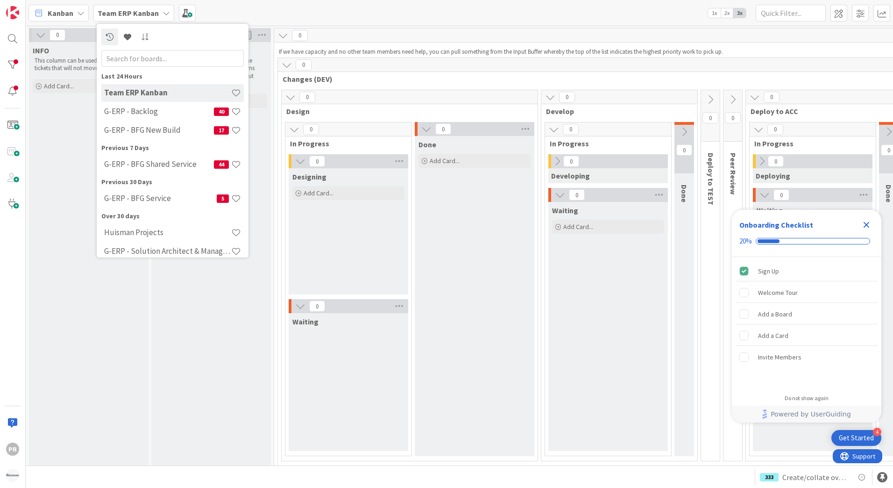
click at [326, 9] on div "Kanban Team ERP Kanban Last 24 Hours Team ERP Kanban G-ERP - Backlog 40 G-ERP -…" at bounding box center [459, 13] width 867 height 26
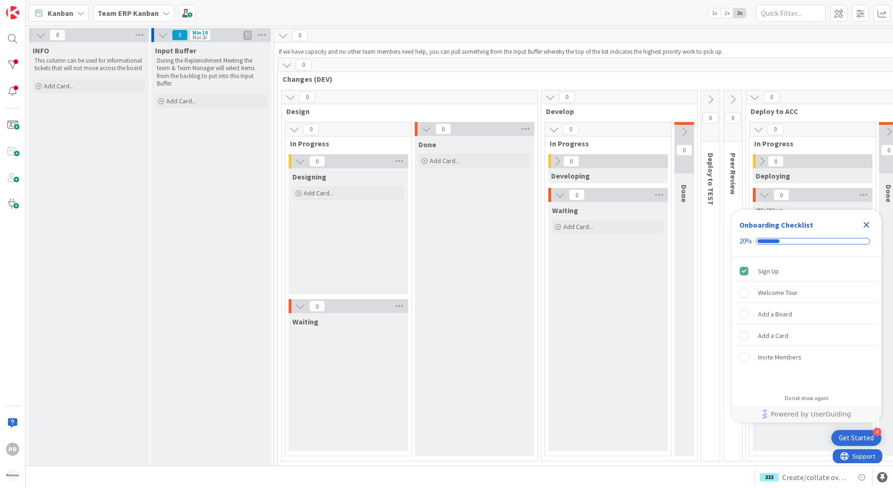
click at [143, 14] on b "Team ERP Kanban" at bounding box center [128, 12] width 61 height 9
